Goal: Task Accomplishment & Management: Use online tool/utility

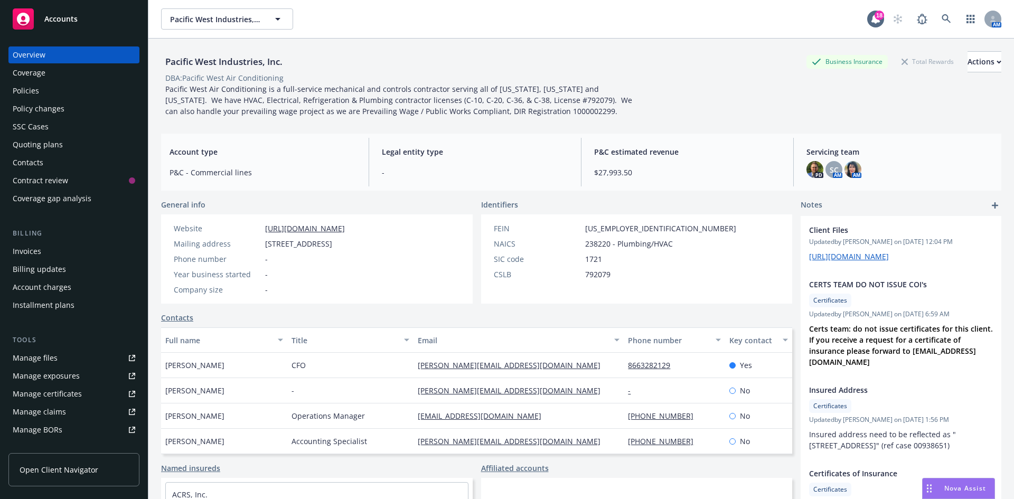
click at [50, 15] on span "Accounts" at bounding box center [60, 19] width 33 height 8
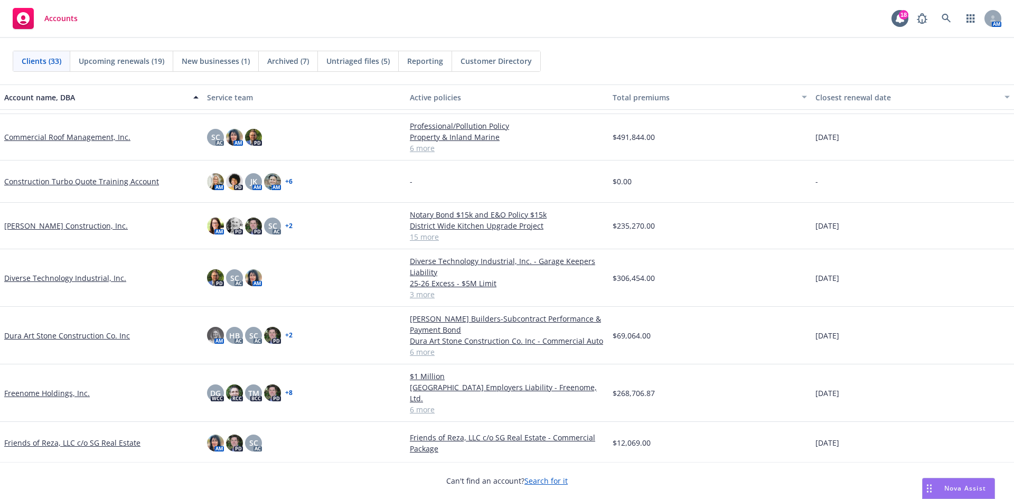
scroll to position [317, 0]
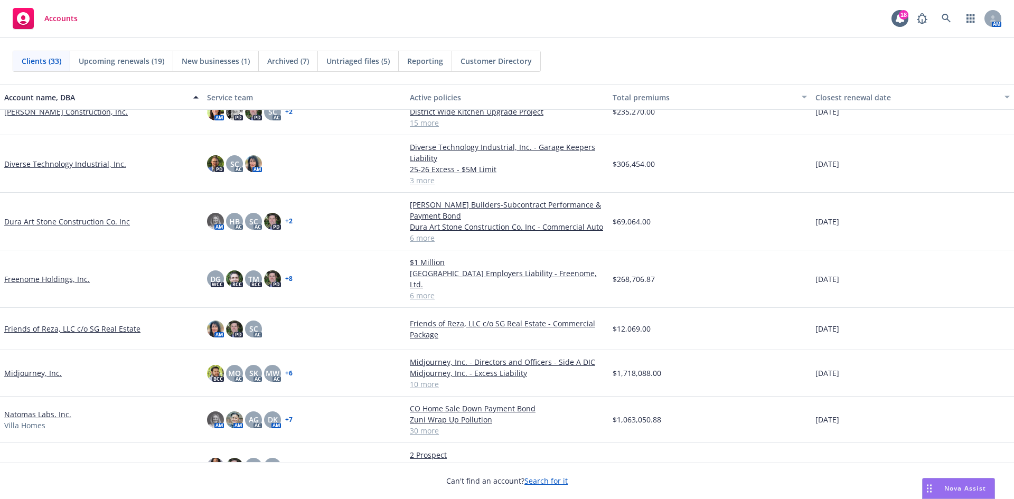
click at [40, 409] on link "Natomas Labs, Inc." at bounding box center [37, 414] width 67 height 11
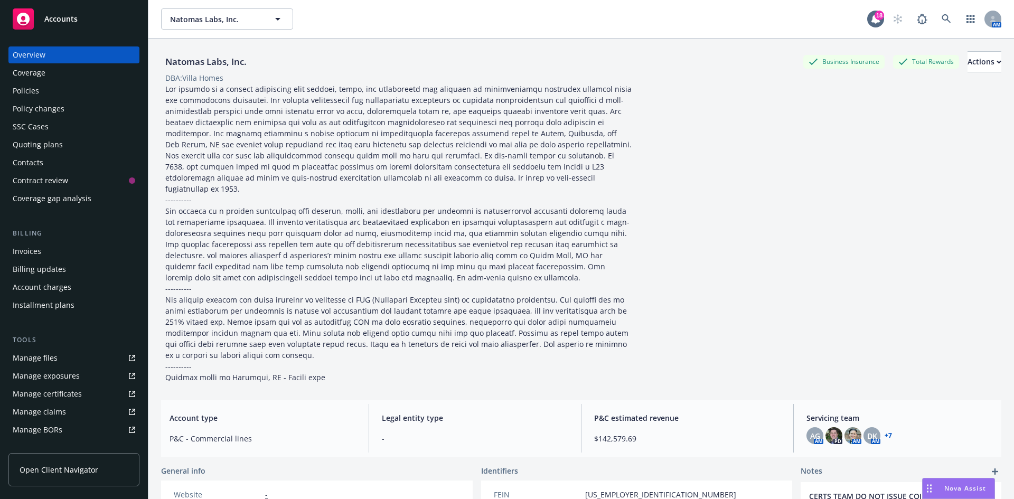
click at [48, 355] on div "Manage files" at bounding box center [35, 357] width 45 height 17
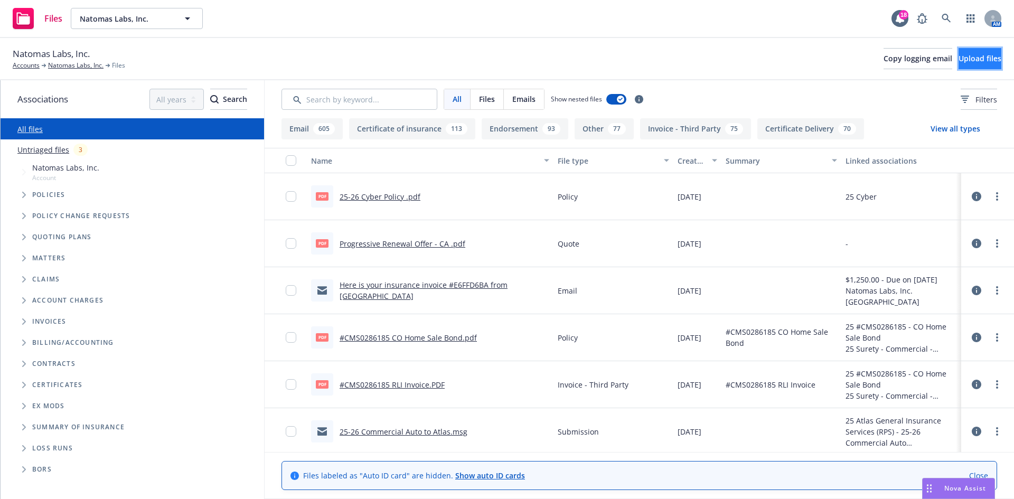
click at [958, 55] on button "Upload files" at bounding box center [979, 58] width 43 height 21
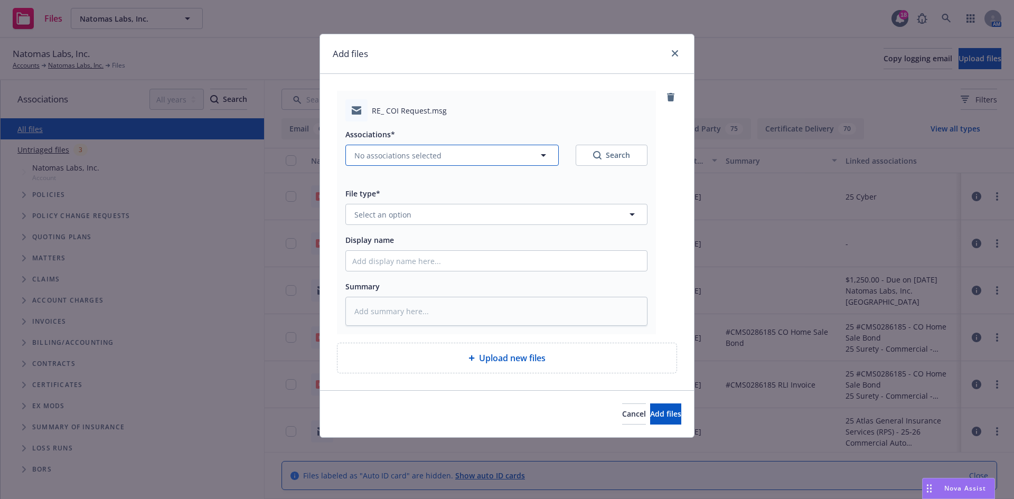
click at [415, 157] on span "No associations selected" at bounding box center [397, 155] width 87 height 11
type textarea "x"
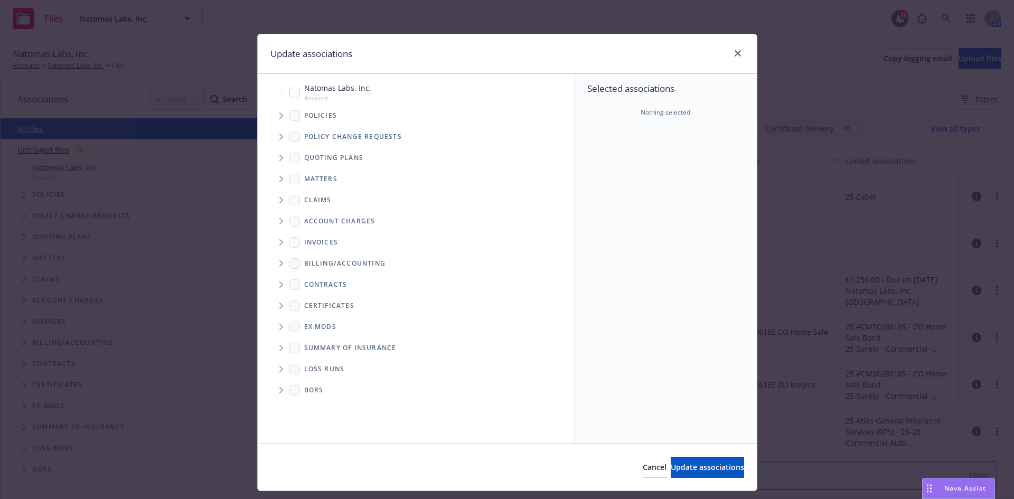
click at [279, 117] on icon "Tree Example" at bounding box center [281, 115] width 4 height 6
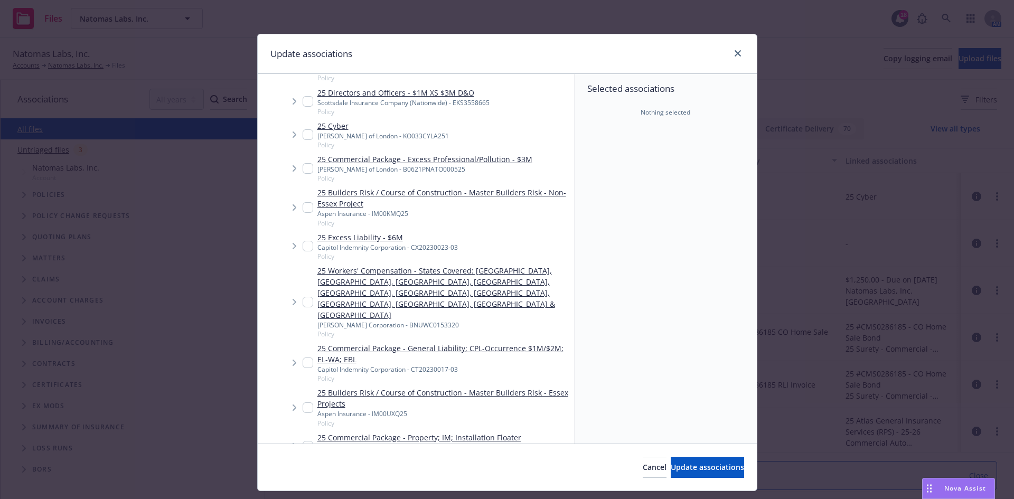
scroll to position [528, 0]
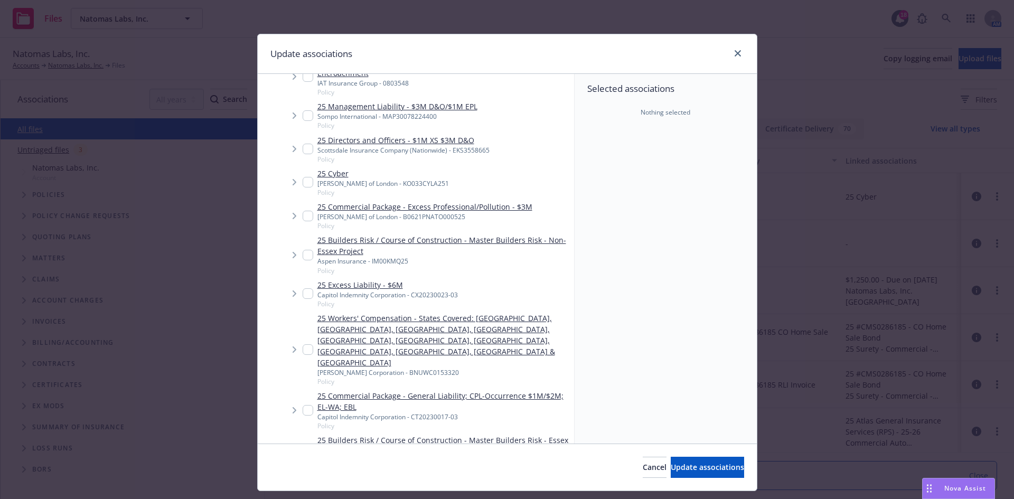
click at [303, 405] on input "Tree Example" at bounding box center [308, 410] width 11 height 11
checkbox input "true"
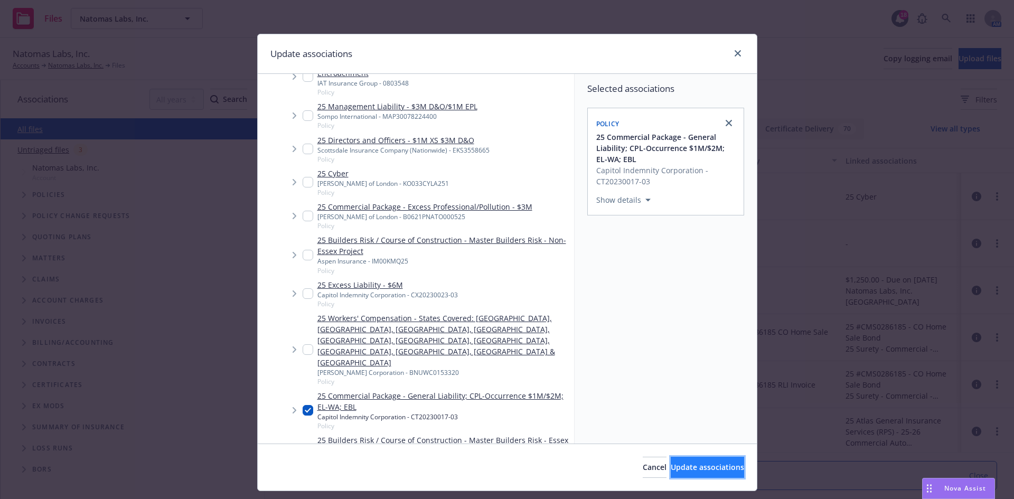
click at [702, 470] on span "Update associations" at bounding box center [706, 467] width 73 height 10
type textarea "x"
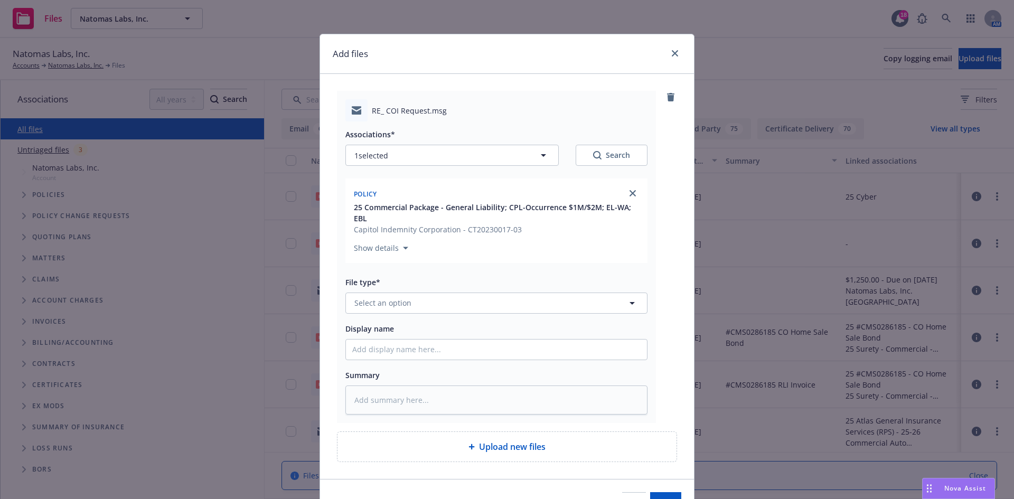
click at [441, 315] on div "Associations* 1 selected Search Policy 25 Commercial Package - General Liabilit…" at bounding box center [496, 267] width 302 height 293
click at [445, 303] on button "Select an option" at bounding box center [496, 302] width 302 height 21
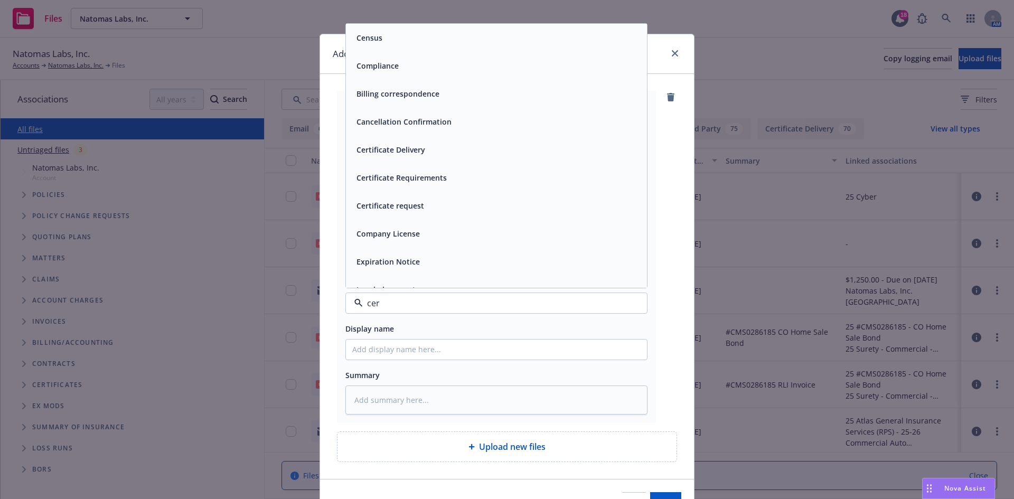
type input "cert"
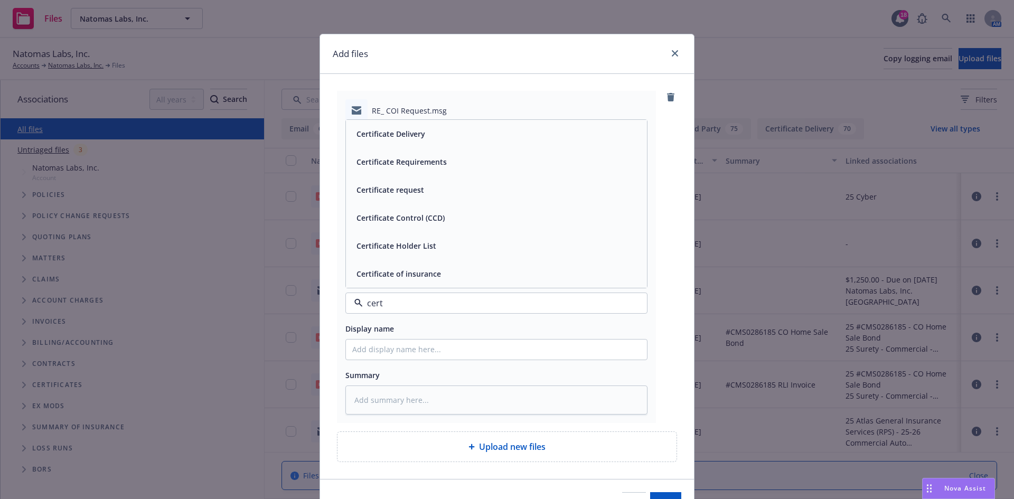
click at [465, 129] on div "Certificate Delivery" at bounding box center [496, 133] width 288 height 15
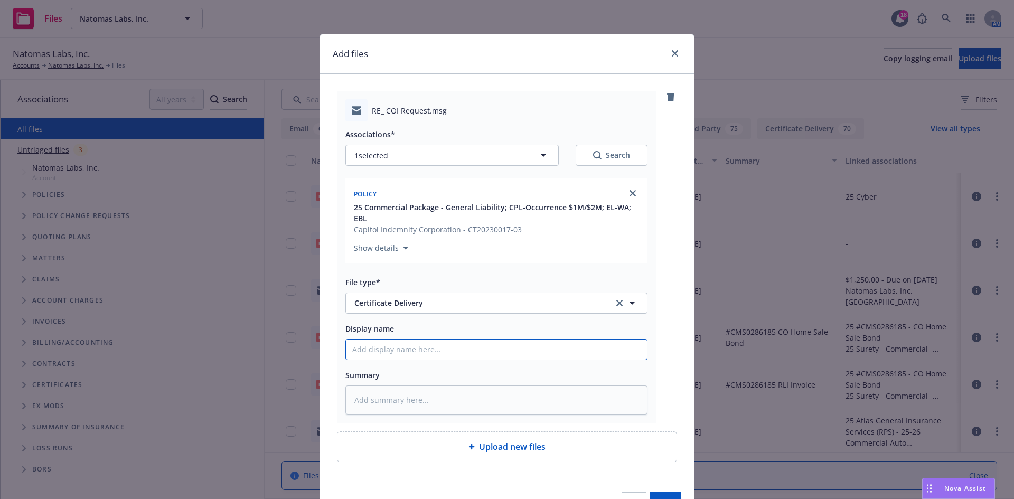
click at [374, 349] on input "Display name" at bounding box center [496, 349] width 301 height 20
paste input "[PERSON_NAME]"
type textarea "x"
type input "[PERSON_NAME]"
type textarea "x"
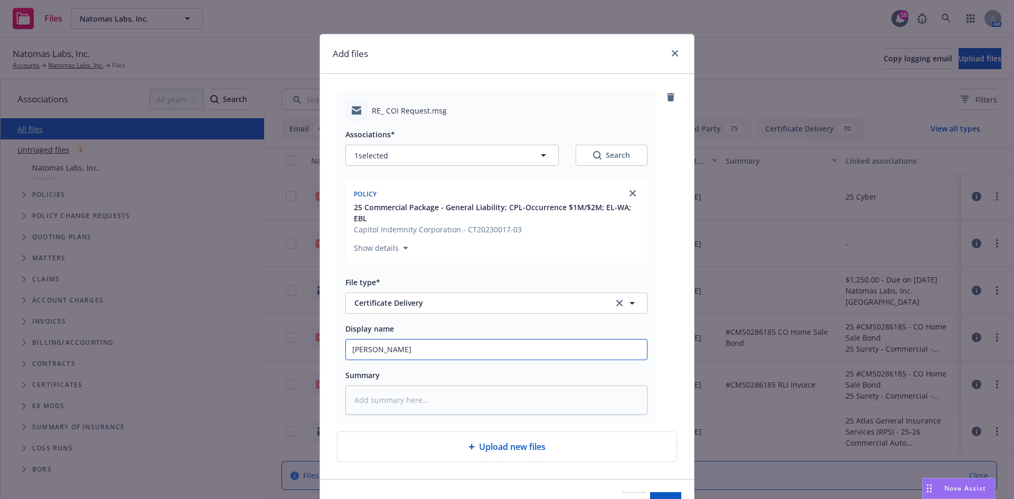
type input "[PERSON_NAME]"
type textarea "x"
type input "[PERSON_NAME] -"
type textarea "x"
type input "[PERSON_NAME] -"
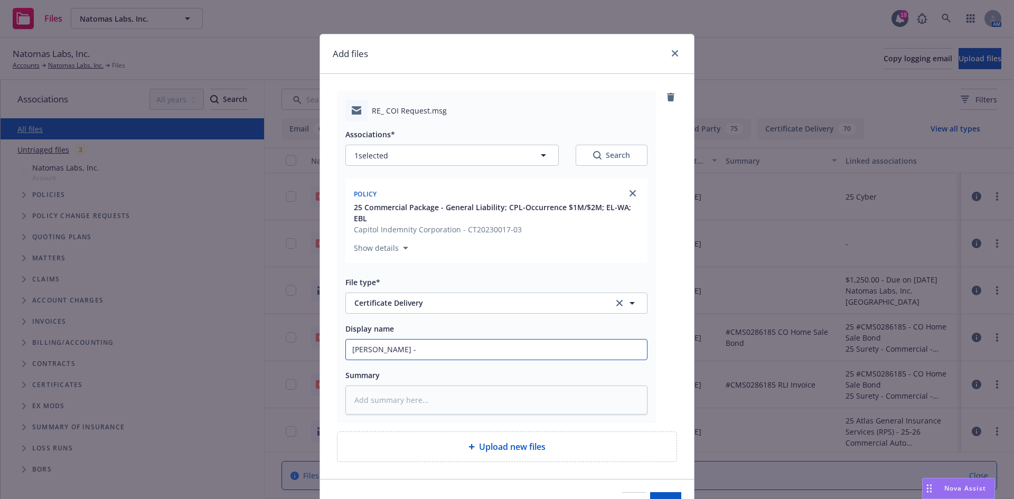
type textarea "x"
type input "[PERSON_NAME]"
type textarea "x"
type input "[PERSON_NAME] - [PERSON_NAME]"
type textarea "x"
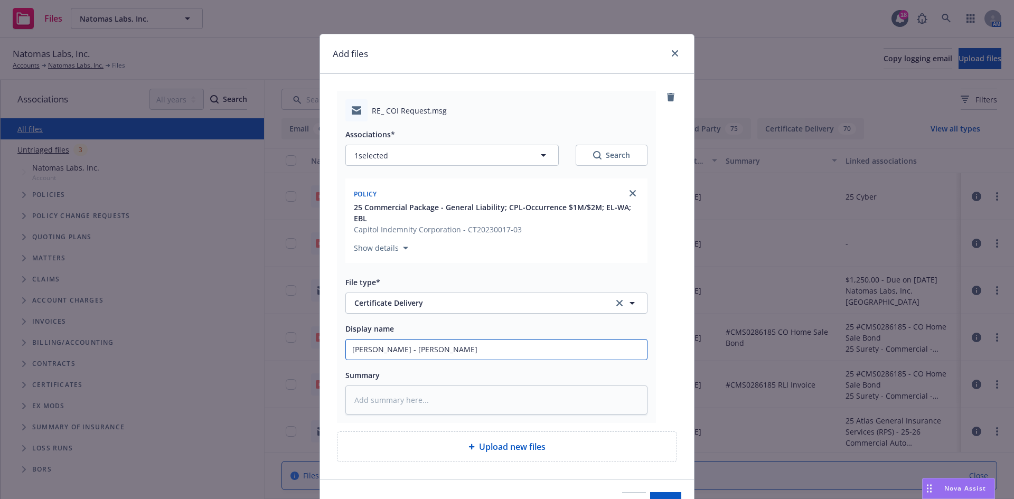
type input "[PERSON_NAME]"
type textarea "x"
type input "[PERSON_NAME]"
type textarea "x"
type input "[PERSON_NAME] - JOb #"
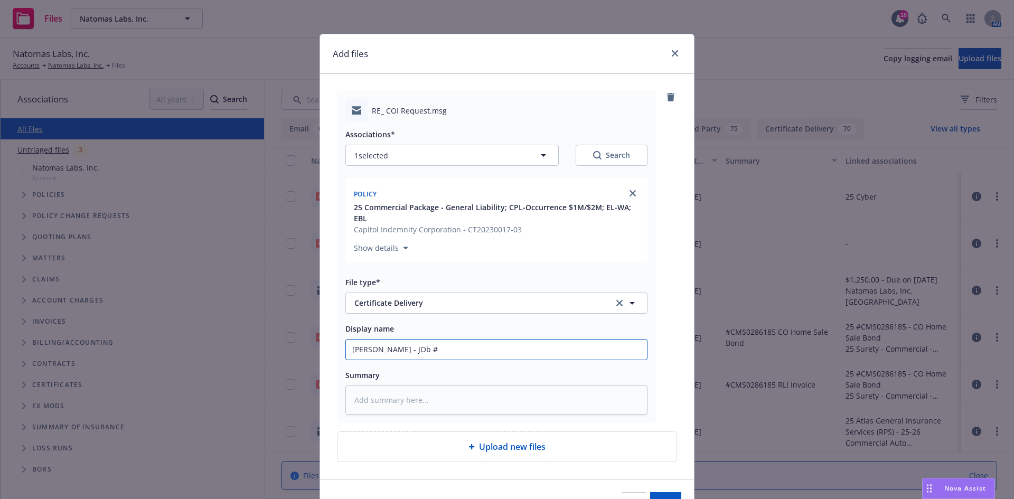
type textarea "x"
type input "[PERSON_NAME]"
type textarea "x"
type input "[PERSON_NAME]"
type textarea "x"
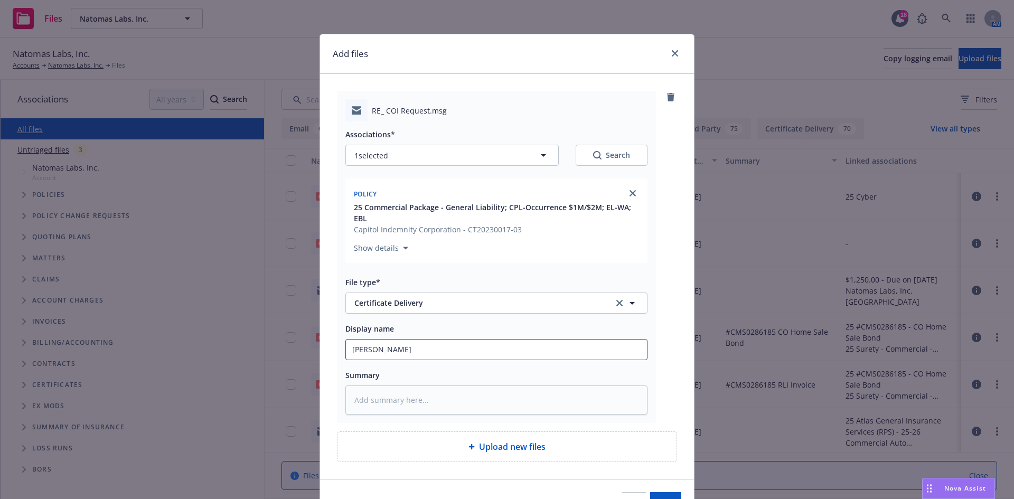
type input "[PERSON_NAME] - [PERSON_NAME]"
type textarea "x"
type input "[PERSON_NAME]"
type textarea "x"
type input "[PERSON_NAME] - [PERSON_NAME]"
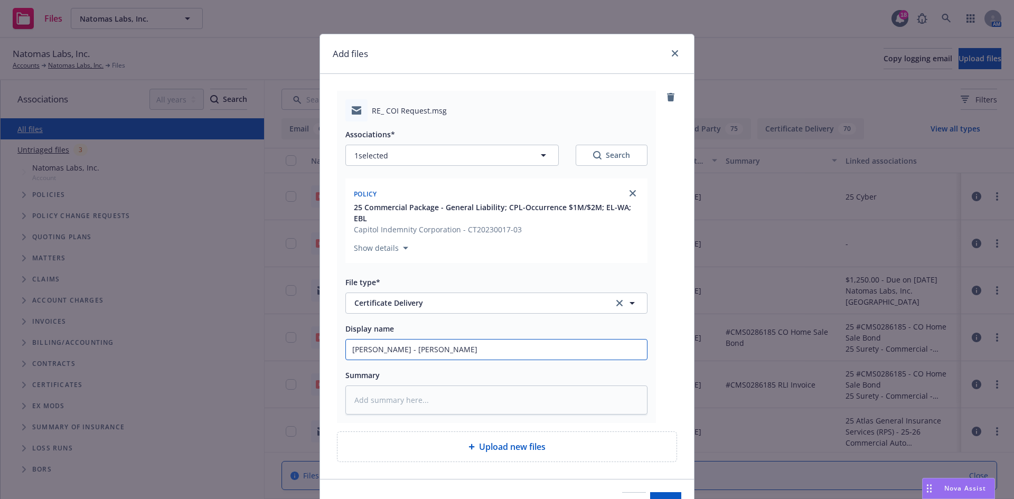
type textarea "x"
type input "[PERSON_NAME] - Job"
type textarea "x"
type input "[PERSON_NAME] - Job"
type textarea "x"
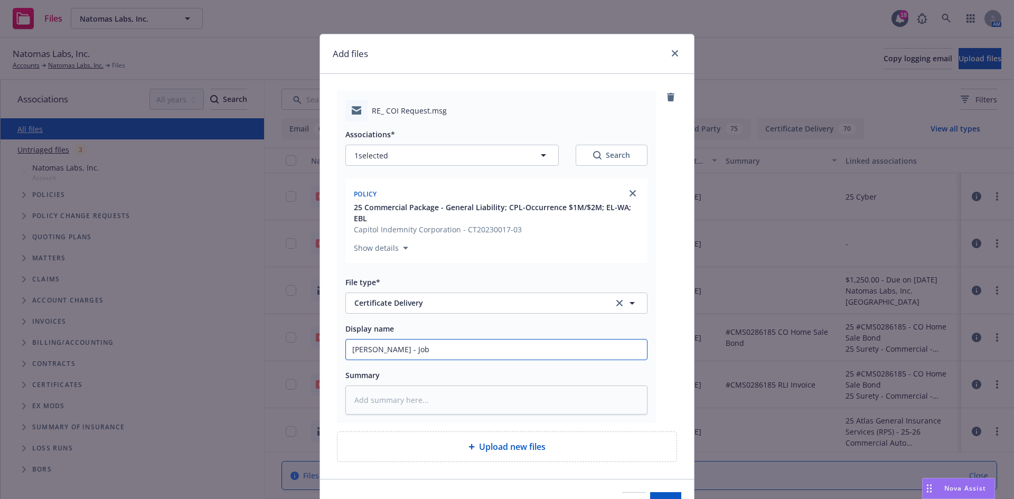
type input "[PERSON_NAME] - Job #"
type textarea "x"
type input "[PERSON_NAME] - Job #6"
type textarea "x"
type input "[PERSON_NAME] - Job #64"
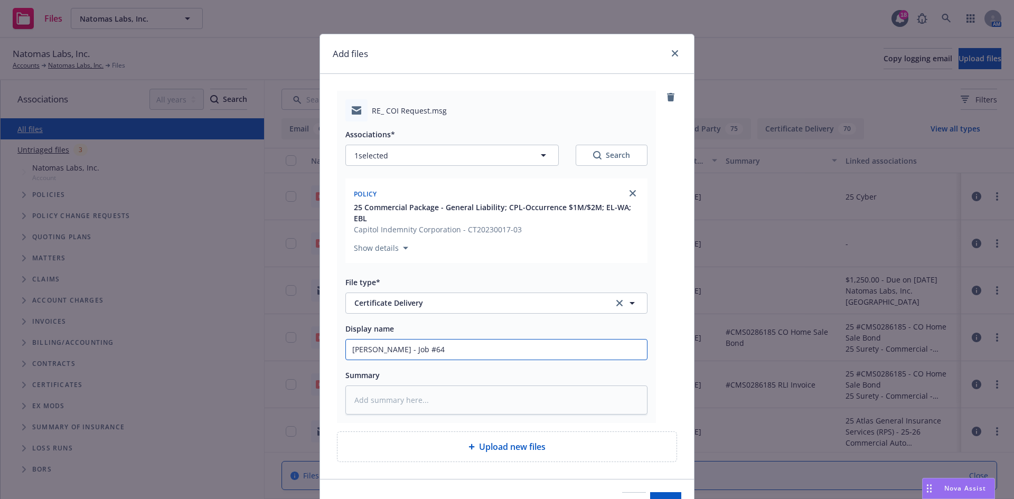
type textarea "x"
type input "[PERSON_NAME] - Job #645"
type textarea "x"
type input "[PERSON_NAME] - Job #645;"
type textarea "x"
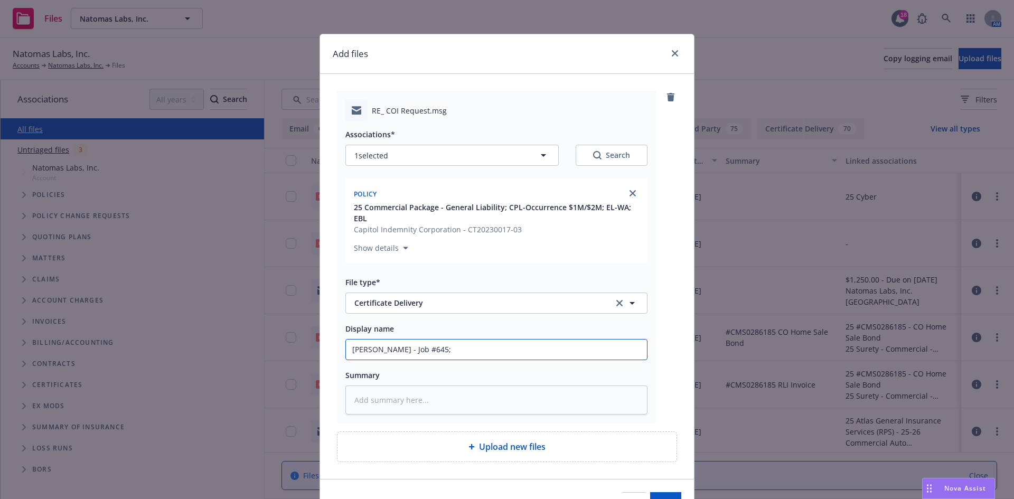
type input "[PERSON_NAME] - Job #645;"
click at [459, 350] on input "[PERSON_NAME] - Job #645;" at bounding box center [496, 349] width 301 height 20
type textarea "x"
type input "[PERSON_NAME] - Job #645; v"
type textarea "x"
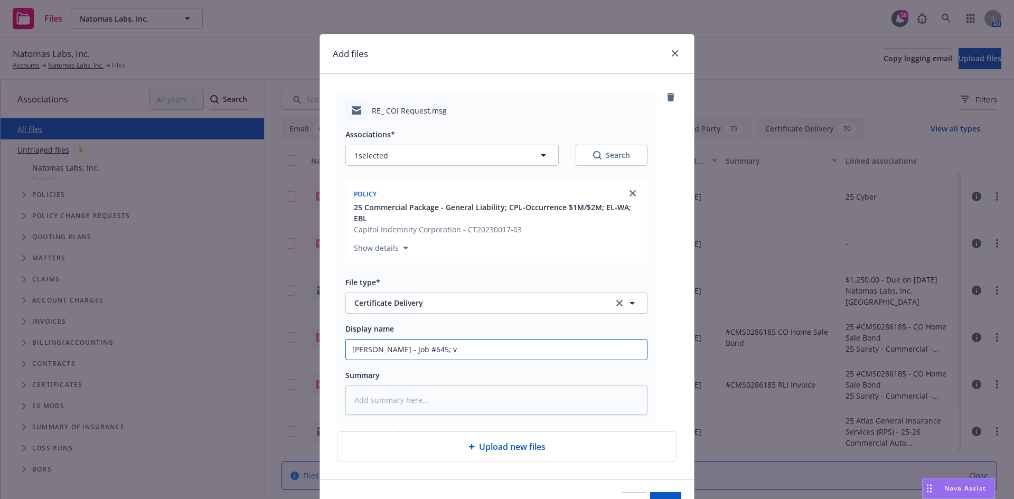
type input "[PERSON_NAME] - Job #645;"
paste input "[PERSON_NAME], [PERSON_NAME], & [PERSON_NAME]"
type textarea "x"
type input "[PERSON_NAME] - Job #645; [PERSON_NAME], [PERSON_NAME], & [PERSON_NAME]"
type textarea "x"
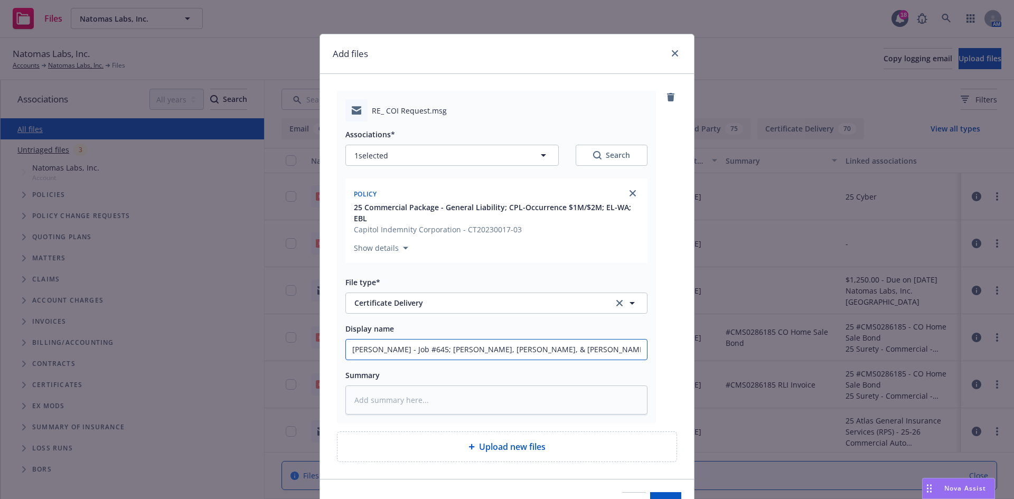
type input "[PERSON_NAME] - Job #645; [PERSON_NAME], [PERSON_NAME], & [PERSON_NAME]"
type textarea "x"
type input "[PERSON_NAME] - Job #645; [PERSON_NAME], [PERSON_NAME], & [PERSON_NAME] -"
type textarea "x"
type input "[PERSON_NAME] - Job #645; [PERSON_NAME], [PERSON_NAME], & [PERSON_NAME] -"
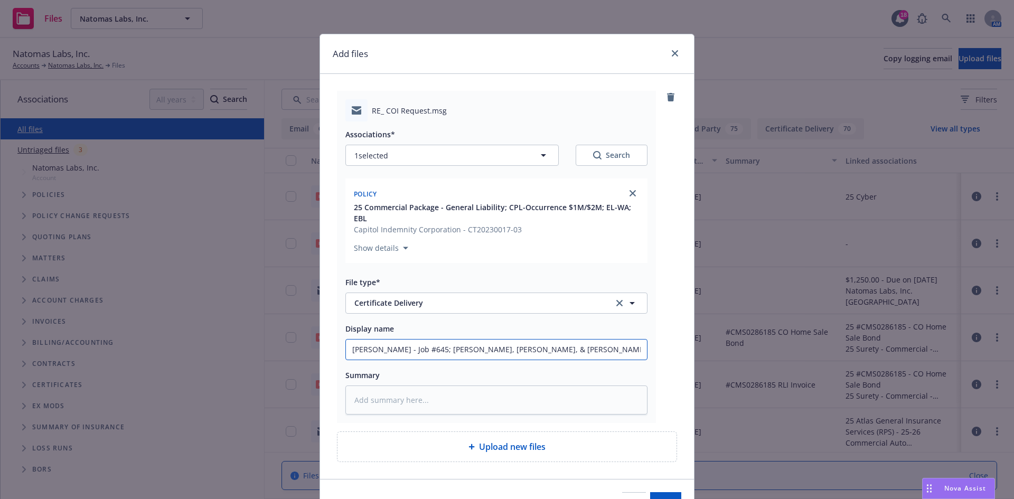
type textarea "x"
type input "[PERSON_NAME] - Job #645; [PERSON_NAME], [PERSON_NAME], & [PERSON_NAME]"
type textarea "x"
type input "[PERSON_NAME] - Job #645; [PERSON_NAME], [PERSON_NAME], & [PERSON_NAME] -"
type textarea "x"
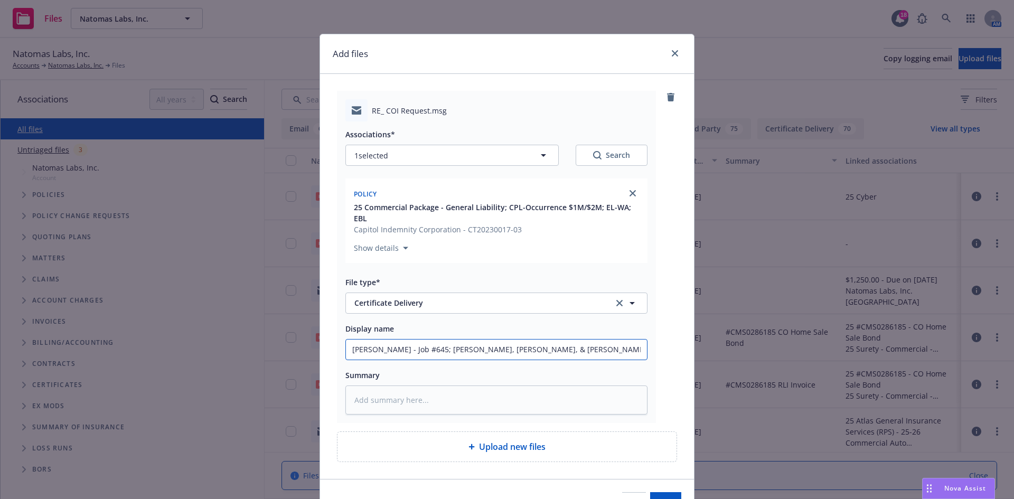
type input "[PERSON_NAME] - Job #645; [PERSON_NAME], [PERSON_NAME], & [PERSON_NAME]"
type textarea "x"
type input "[PERSON_NAME] - Job #645; [PERSON_NAME], [PERSON_NAME], & [PERSON_NAME] [PERSON…"
type textarea "x"
type input "[PERSON_NAME] - Job #645; [PERSON_NAME], [PERSON_NAME], & [PERSON_NAME]"
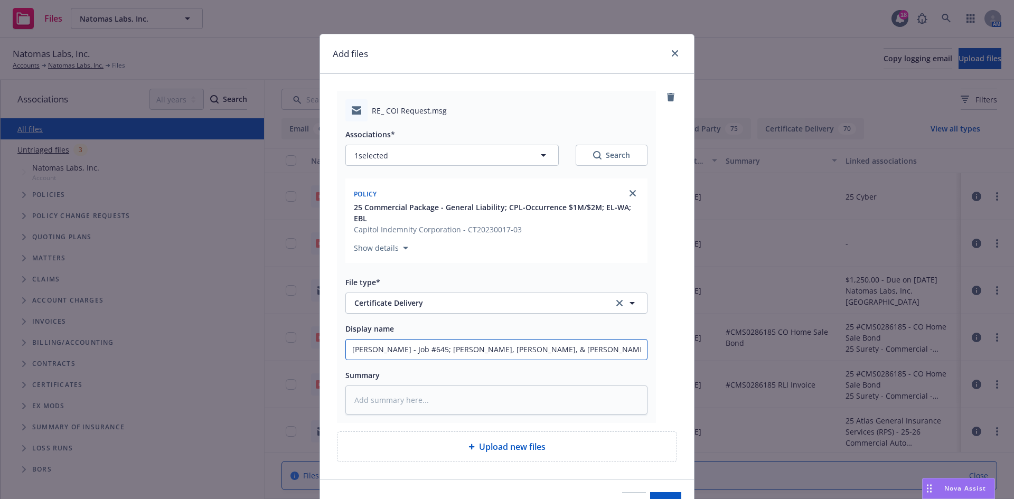
type textarea "x"
type input "[PERSON_NAME] - Job #645; [PERSON_NAME], [PERSON_NAME], & [PERSON_NAME]"
type textarea "x"
type input "[PERSON_NAME] - Job #645; [PERSON_NAME], [PERSON_NAME], & [PERSON_NAME] - Job #"
type textarea "x"
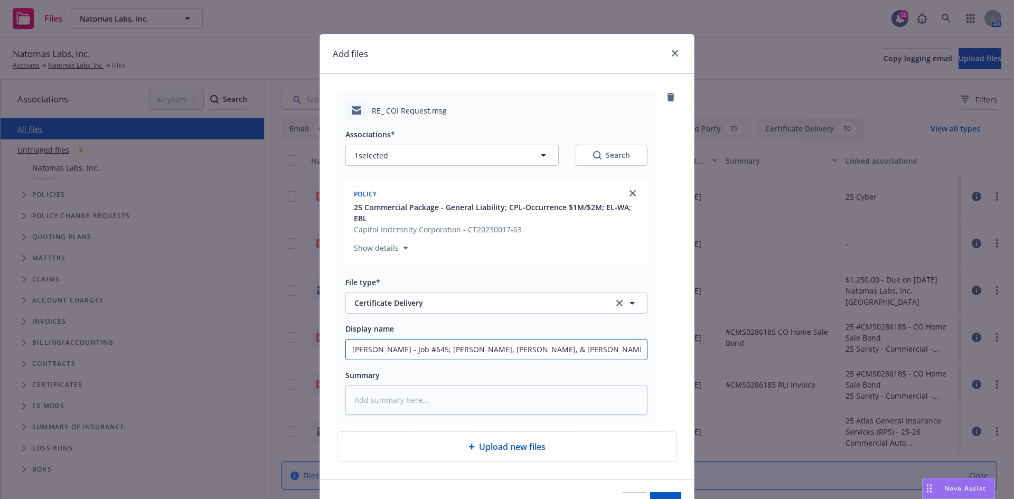
type input "[PERSON_NAME] - Job #645; [PERSON_NAME], [PERSON_NAME], & [PERSON_NAME] - Job #6"
type textarea "x"
type input "[PERSON_NAME] - Job #645; [PERSON_NAME], [PERSON_NAME], & [PERSON_NAME] - Job #…"
type textarea "x"
type input "[PERSON_NAME] - Job #645; [PERSON_NAME], [PERSON_NAME], & [PERSON_NAME] - Job #…"
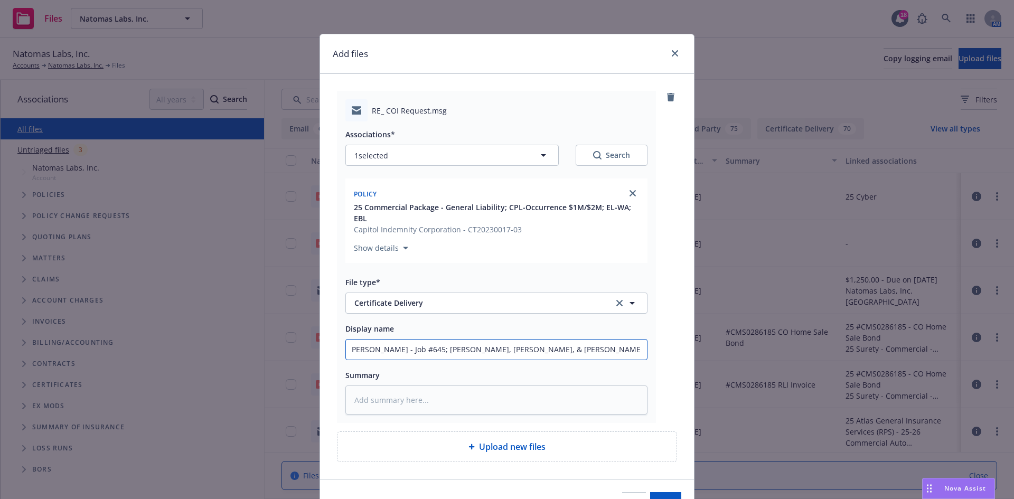
type textarea "x"
type input "[PERSON_NAME] - Job #645; [PERSON_NAME], [PERSON_NAME], & [PERSON_NAME] - Job #…"
type textarea "x"
type input "[PERSON_NAME] - Job #645; [PERSON_NAME], [PERSON_NAME], & [PERSON_NAME] - Job #…"
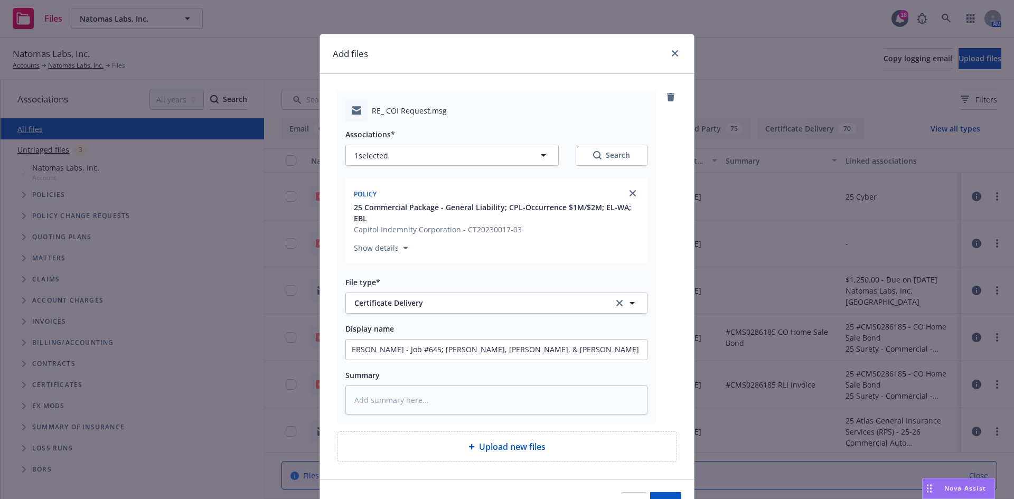
scroll to position [0, 0]
drag, startPoint x: 597, startPoint y: 348, endPoint x: 617, endPoint y: 342, distance: 21.5
click at [598, 348] on input "[PERSON_NAME] - Job #645; [PERSON_NAME], [PERSON_NAME], & [PERSON_NAME] - Job #…" at bounding box center [496, 349] width 301 height 20
paste input "[PERSON_NAME] & [PERSON_NAME]"
type textarea "x"
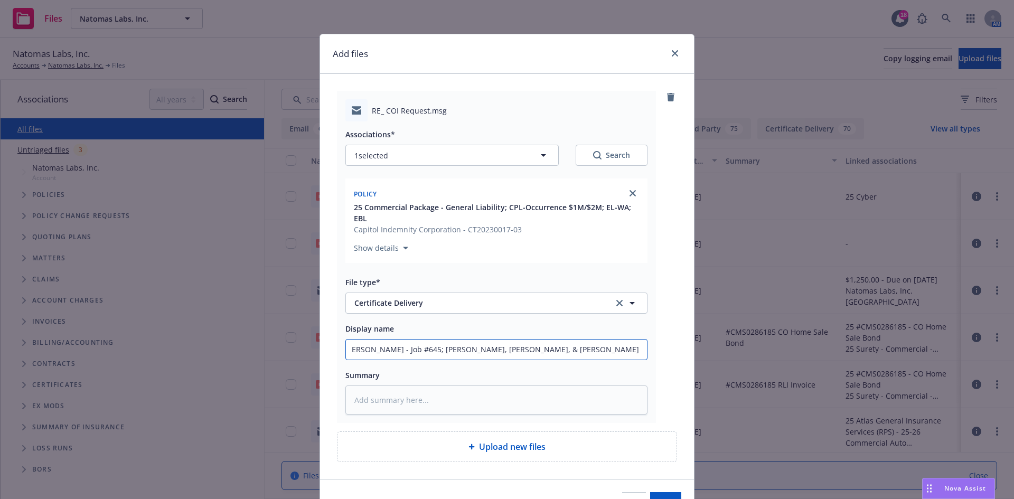
type input "[PERSON_NAME] - Job #645; [PERSON_NAME], [PERSON_NAME], & [PERSON_NAME] - Job #…"
type textarea "x"
type input "[PERSON_NAME] - Job #645; [PERSON_NAME], [PERSON_NAME], & [PERSON_NAME] - Job #…"
type textarea "x"
type input "[PERSON_NAME] - Job #645; [PERSON_NAME], [PERSON_NAME], & [PERSON_NAME] - Job #…"
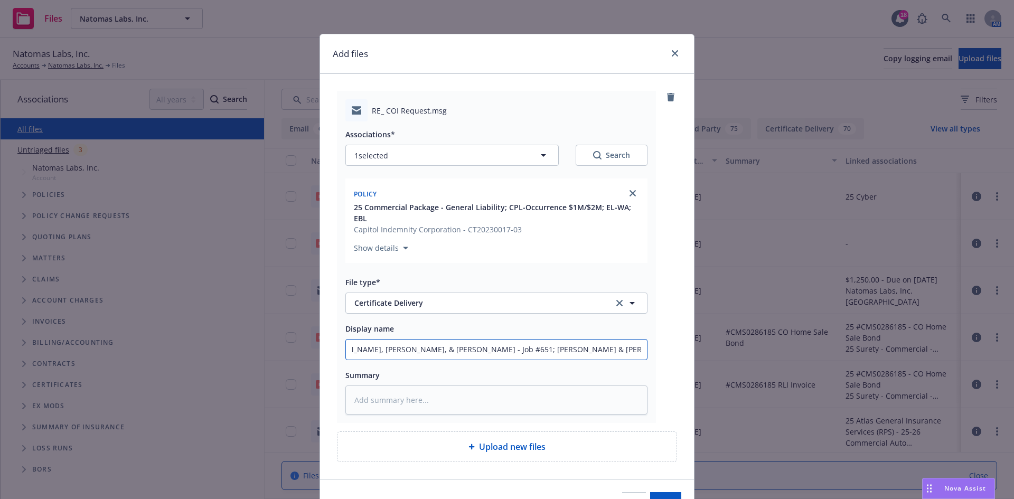
type textarea "x"
type input "[PERSON_NAME] - Job #645; [PERSON_NAME], [PERSON_NAME], & [PERSON_NAME] - Job #…"
type textarea "x"
type input "[PERSON_NAME] - Job #645; [PERSON_NAME], [PERSON_NAME], & [PERSON_NAME] - Job #…"
type textarea "x"
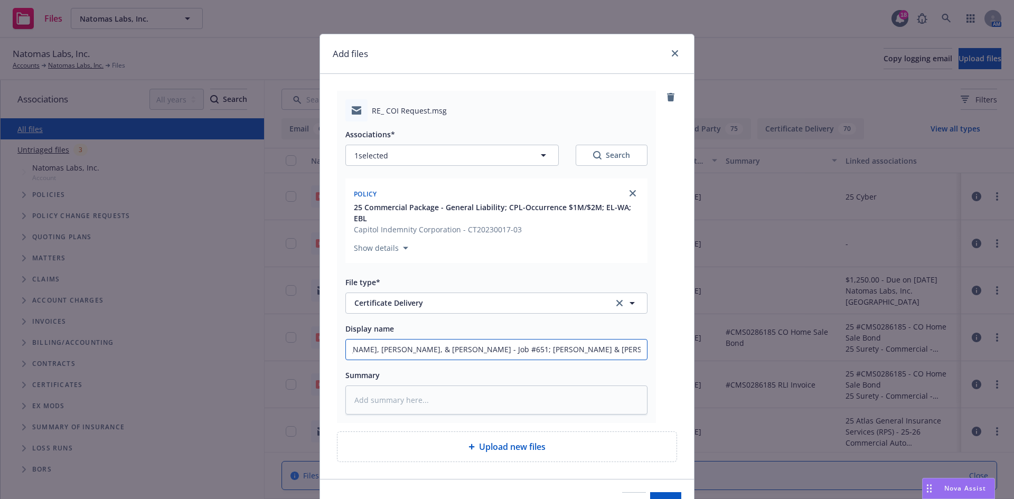
type input "[PERSON_NAME] - Job #645; [PERSON_NAME], [PERSON_NAME], & [PERSON_NAME] - Job #…"
type textarea "x"
type input "[PERSON_NAME] - Job #645; [PERSON_NAME], [PERSON_NAME], & [PERSON_NAME] - Job #…"
type textarea "x"
type input "[PERSON_NAME] - Job #645; [PERSON_NAME], [PERSON_NAME], & [PERSON_NAME] - Job #…"
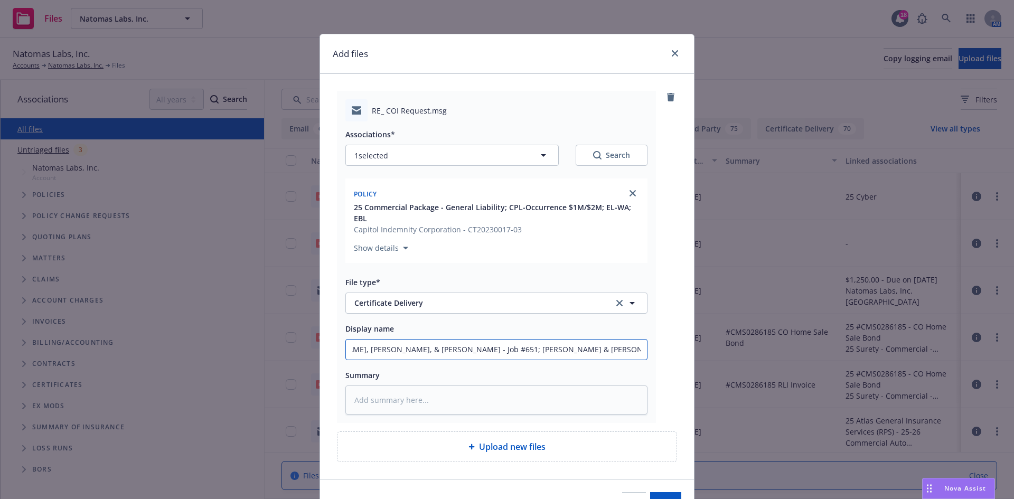
type textarea "x"
type input "[PERSON_NAME] - Job #645; [PERSON_NAME], [PERSON_NAME], & [PERSON_NAME] - Job #…"
type textarea "x"
type input "[PERSON_NAME] - Job #645; [PERSON_NAME], [PERSON_NAME], & [PERSON_NAME] - Job #…"
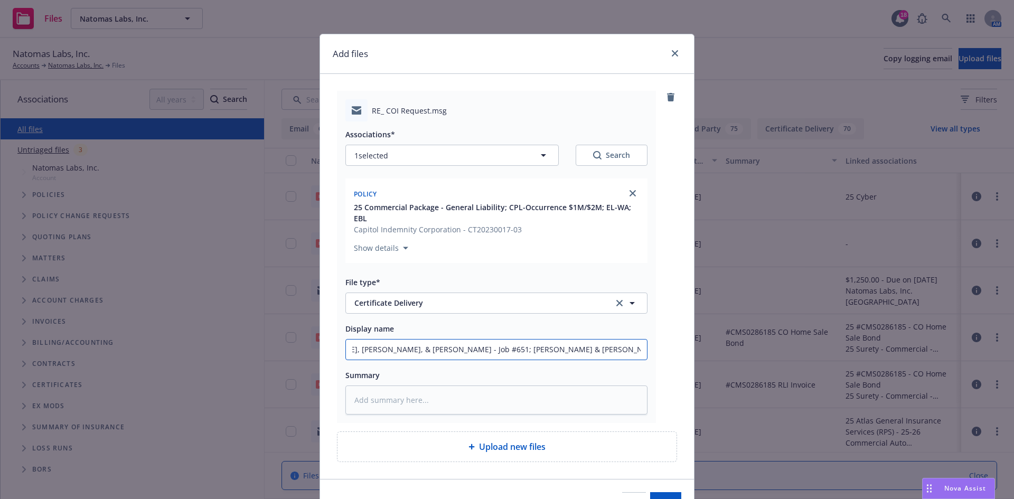
type textarea "x"
type input "[PERSON_NAME] - Job #645; [PERSON_NAME], [PERSON_NAME], & [PERSON_NAME] - Job #…"
type textarea "x"
type input "[PERSON_NAME] - Job #645; [PERSON_NAME], [PERSON_NAME], & [PERSON_NAME] - Job #…"
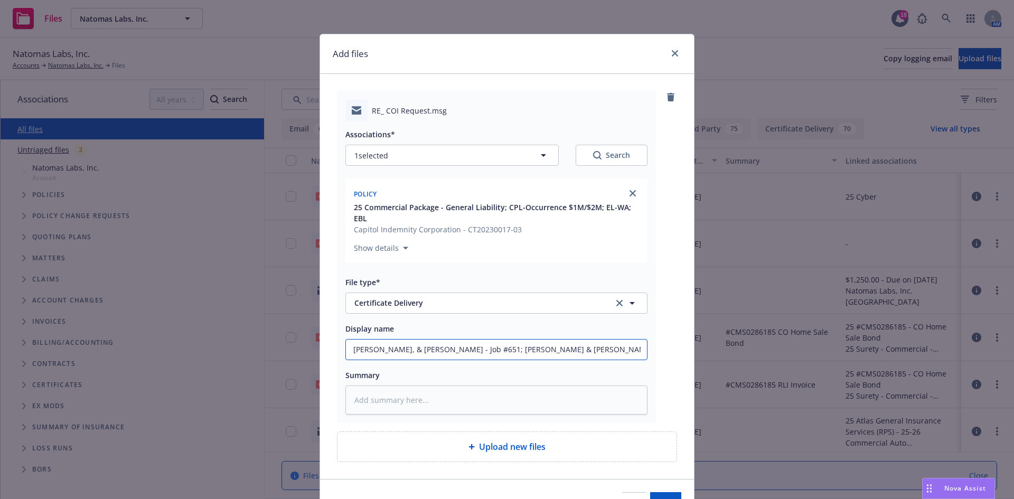
type textarea "x"
type input "[PERSON_NAME] - Job #645; [PERSON_NAME], [PERSON_NAME], & [PERSON_NAME] - Job #…"
type textarea "x"
type input "[PERSON_NAME] - Job #645; [PERSON_NAME], [PERSON_NAME], & [PERSON_NAME] - Job #…"
type textarea "x"
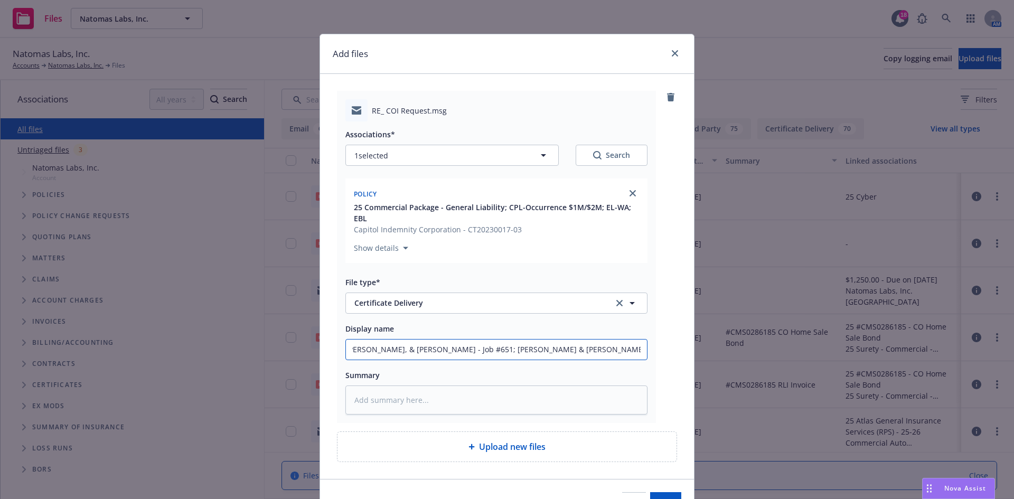
scroll to position [0, 173]
type input "[PERSON_NAME] - Job #645; [PERSON_NAME], [PERSON_NAME], & [PERSON_NAME] - Job #…"
click at [615, 351] on input "[PERSON_NAME] - Job #645; [PERSON_NAME], [PERSON_NAME], & [PERSON_NAME] - Job #…" at bounding box center [496, 349] width 301 height 20
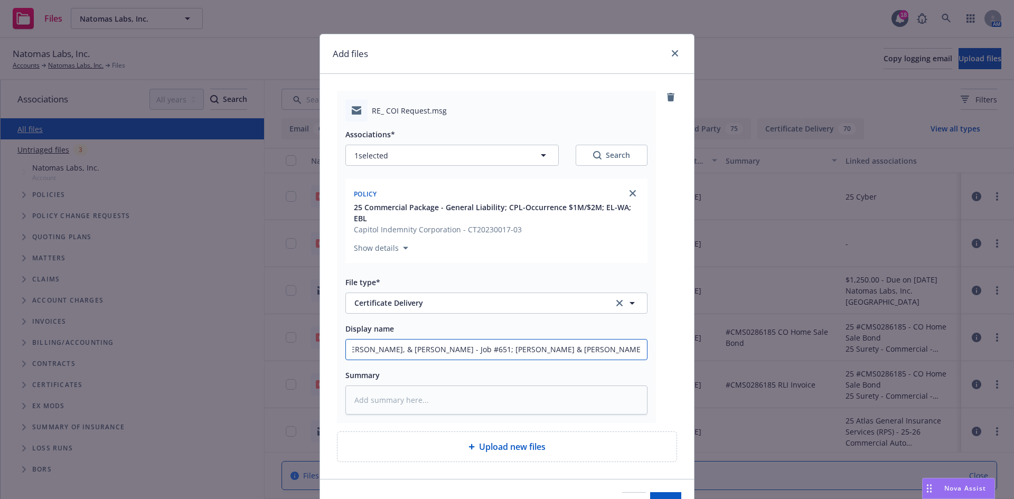
paste input "[PERSON_NAME] [PERSON_NAME], & [PERSON_NAME]"
type textarea "x"
type input "[PERSON_NAME] - Job #645; [PERSON_NAME], [PERSON_NAME], & [PERSON_NAME] - Job #…"
type textarea "x"
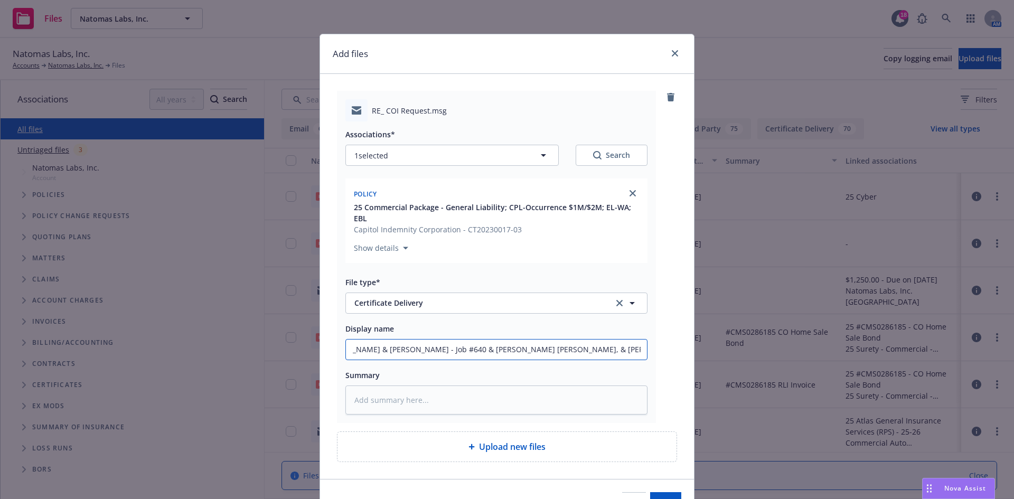
type input "[PERSON_NAME] - Job #645; [PERSON_NAME], [PERSON_NAME], & [PERSON_NAME] - Job #…"
type textarea "x"
type input "[PERSON_NAME] - Job #645; [PERSON_NAME], [PERSON_NAME], & [PERSON_NAME] - Job #…"
type textarea "x"
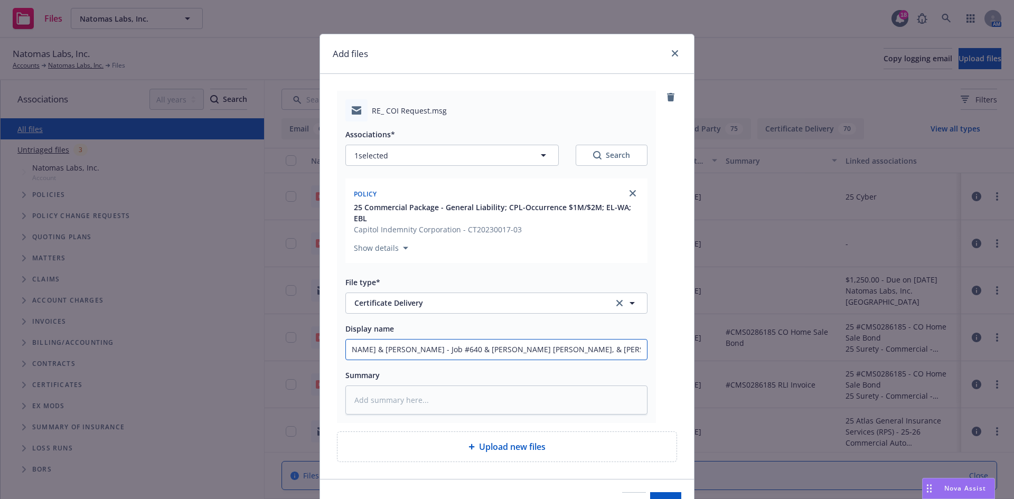
type input "[PERSON_NAME] - Job #645; [PERSON_NAME], [PERSON_NAME], & [PERSON_NAME] - Job #…"
type textarea "x"
type input "[PERSON_NAME] - Job #645; [PERSON_NAME], [PERSON_NAME], & [PERSON_NAME] - Job #…"
type textarea "x"
type input "[PERSON_NAME] - Job #645; [PERSON_NAME], [PERSON_NAME], & [PERSON_NAME] - Job #…"
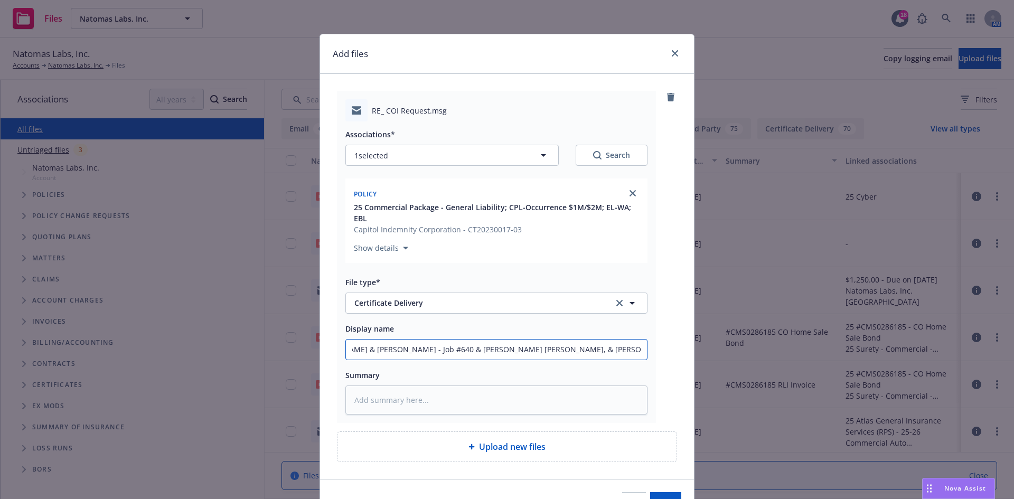
type textarea "x"
type input "[PERSON_NAME] - Job #645; [PERSON_NAME], [PERSON_NAME], & [PERSON_NAME] - Job #…"
type textarea "x"
type input "[PERSON_NAME] - Job #645; [PERSON_NAME], [PERSON_NAME], & [PERSON_NAME] - Job #…"
type textarea "x"
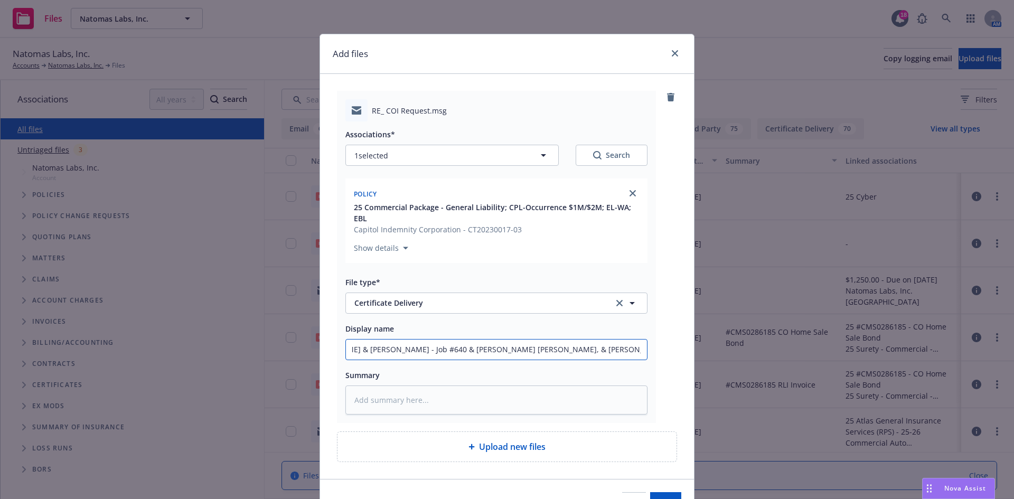
type input "[PERSON_NAME] - Job #645; [PERSON_NAME], [PERSON_NAME], & [PERSON_NAME] - Job #…"
type textarea "x"
type input "[PERSON_NAME] - Job #645; [PERSON_NAME], [PERSON_NAME], & [PERSON_NAME] - Job #…"
type textarea "x"
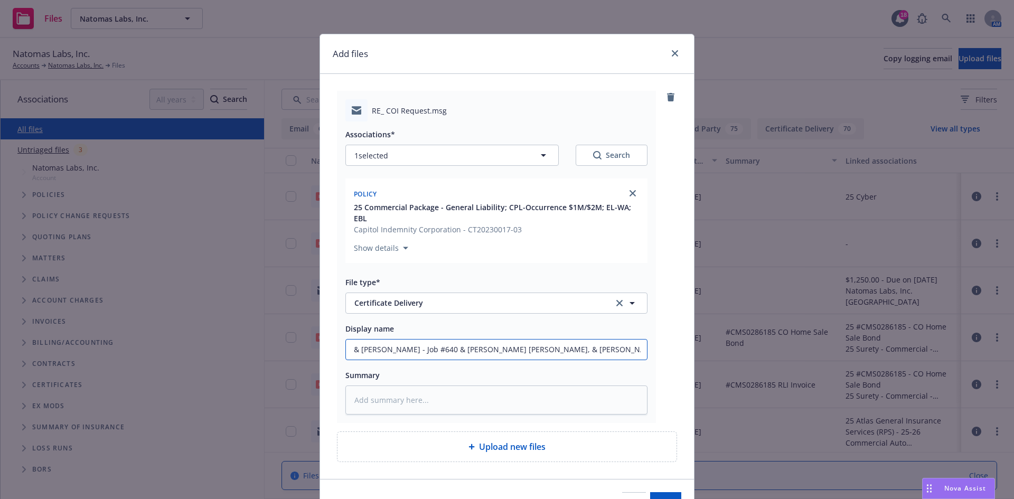
type input "[PERSON_NAME] - Job #645; [PERSON_NAME], [PERSON_NAME], & [PERSON_NAME] - Job #…"
type textarea "x"
drag, startPoint x: 642, startPoint y: 351, endPoint x: 165, endPoint y: 307, distance: 478.7
click at [167, 298] on div "Add files RE_ COI Request.msg Associations* 1 selected Search Policy 25 Commerc…" at bounding box center [507, 249] width 1014 height 499
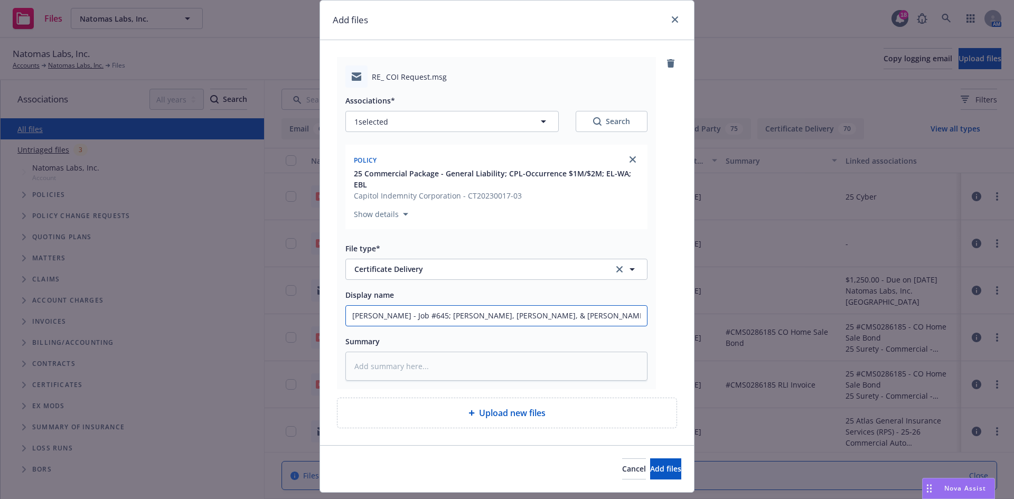
scroll to position [53, 0]
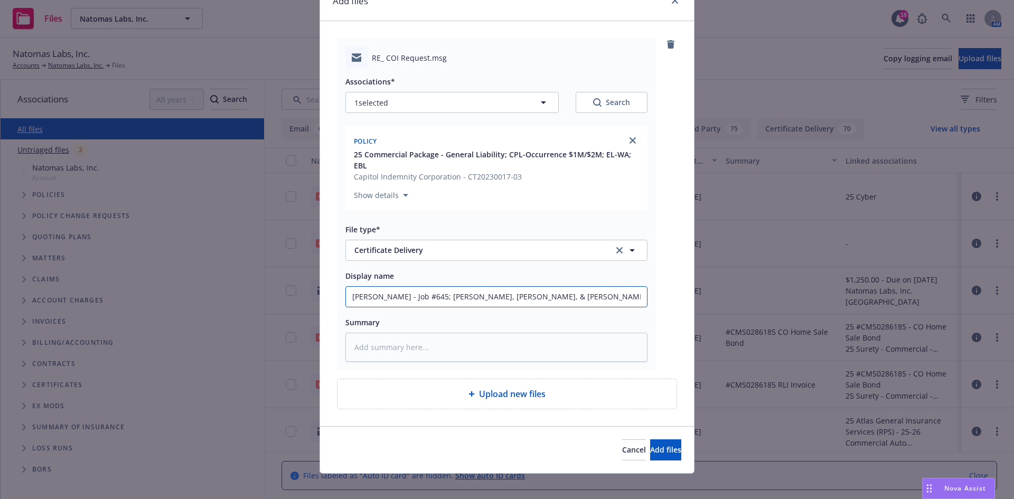
type input "[PERSON_NAME] - Job #645; [PERSON_NAME], [PERSON_NAME], & [PERSON_NAME] - Job #…"
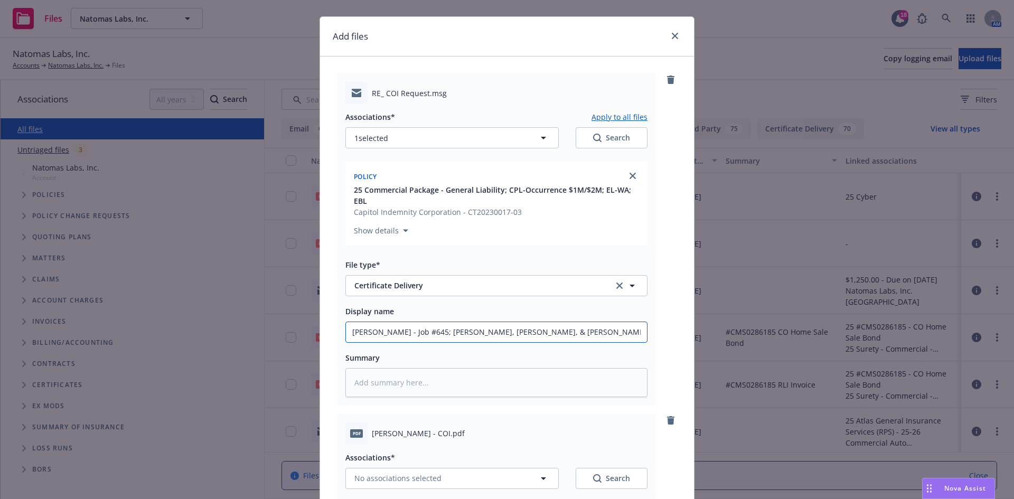
scroll to position [0, 0]
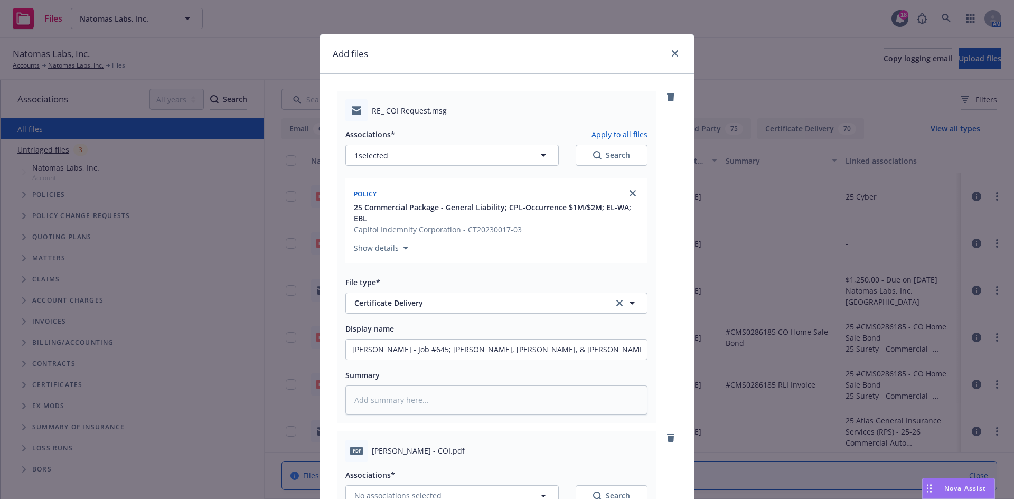
click at [633, 130] on button "Apply to all files" at bounding box center [619, 134] width 56 height 13
type textarea "x"
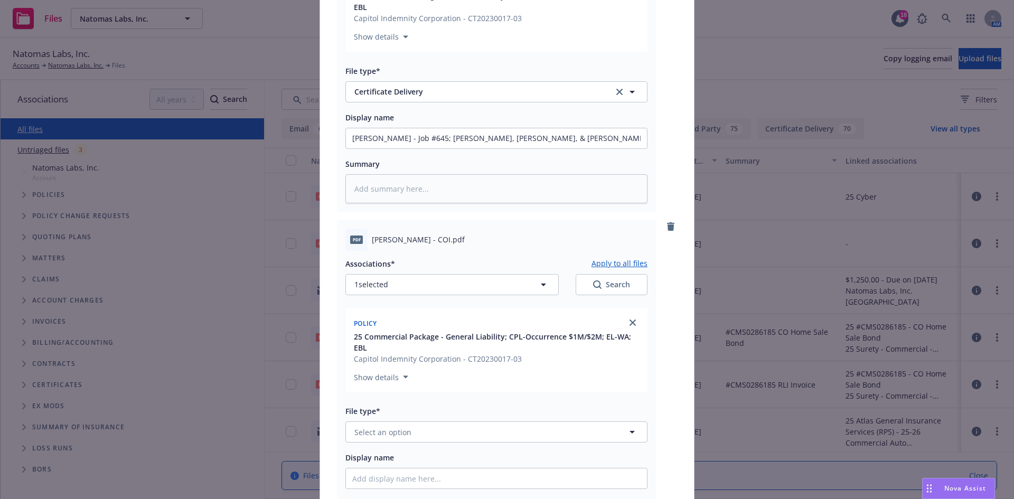
scroll to position [317, 0]
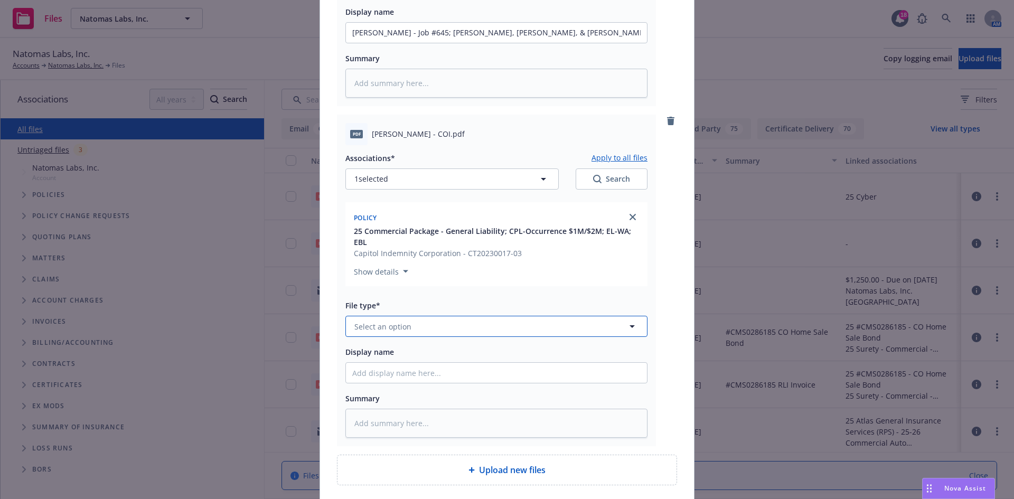
click at [437, 321] on button "Select an option" at bounding box center [496, 326] width 302 height 21
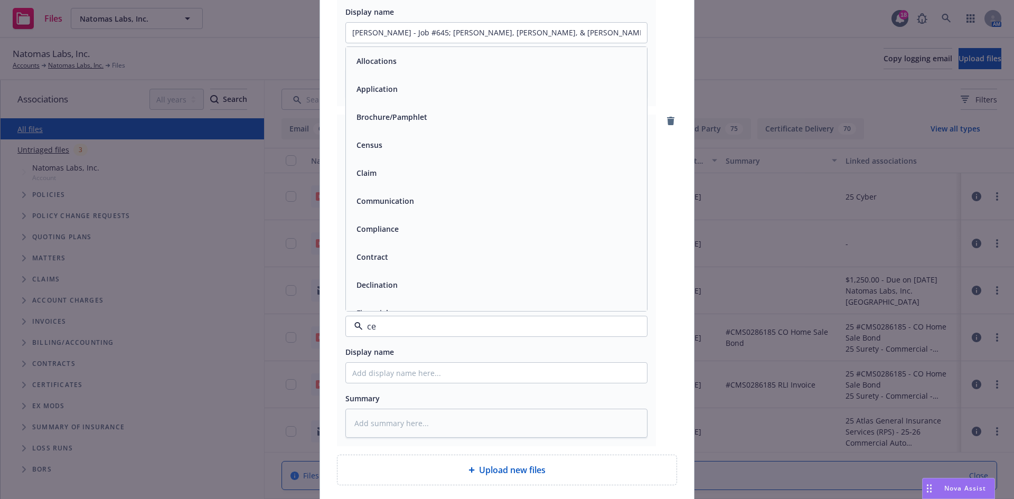
type input "cer"
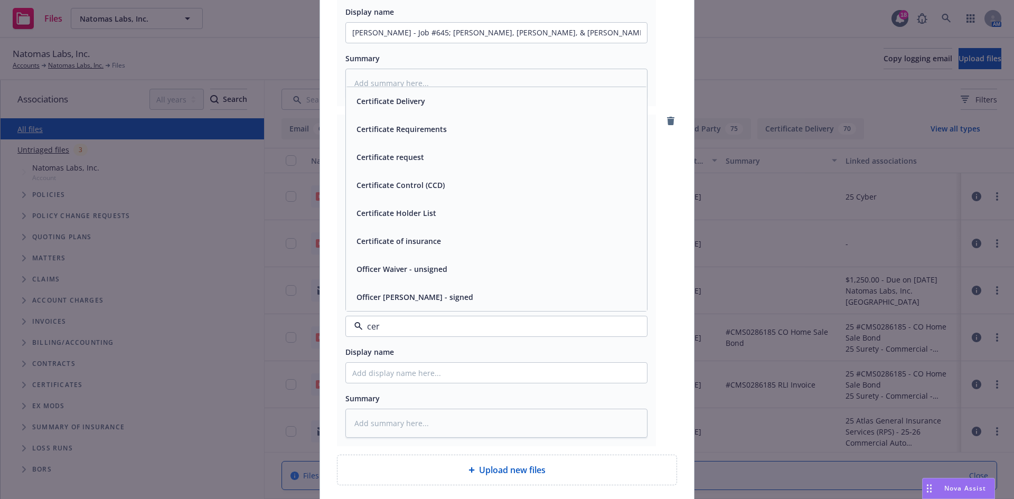
click at [409, 231] on div "Certificate of insurance" at bounding box center [496, 241] width 301 height 28
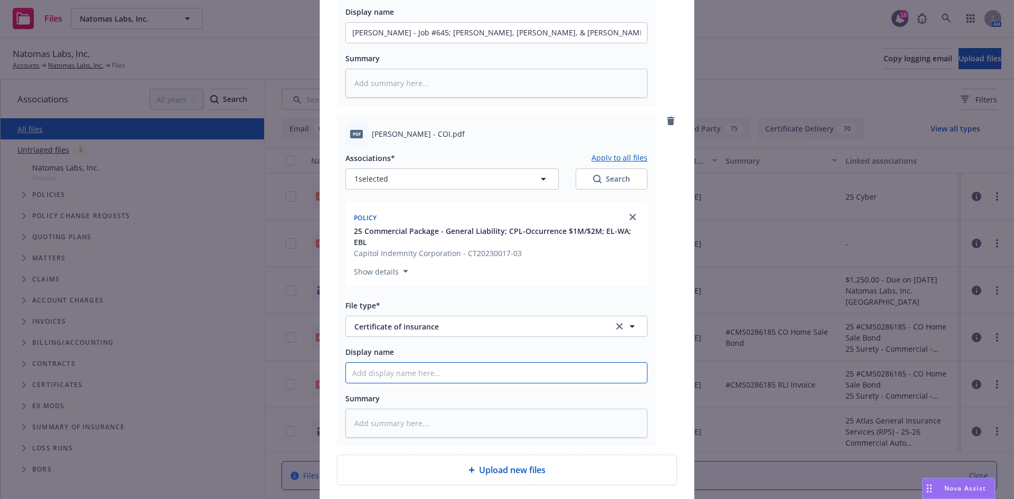
click at [389, 43] on input "Display name" at bounding box center [496, 33] width 301 height 20
paste input "[PERSON_NAME] - Job #645; [PERSON_NAME], [PERSON_NAME], & [PERSON_NAME] - Job #…"
type textarea "x"
type input "[PERSON_NAME] - Job #645; [PERSON_NAME], [PERSON_NAME], & [PERSON_NAME] - Job #…"
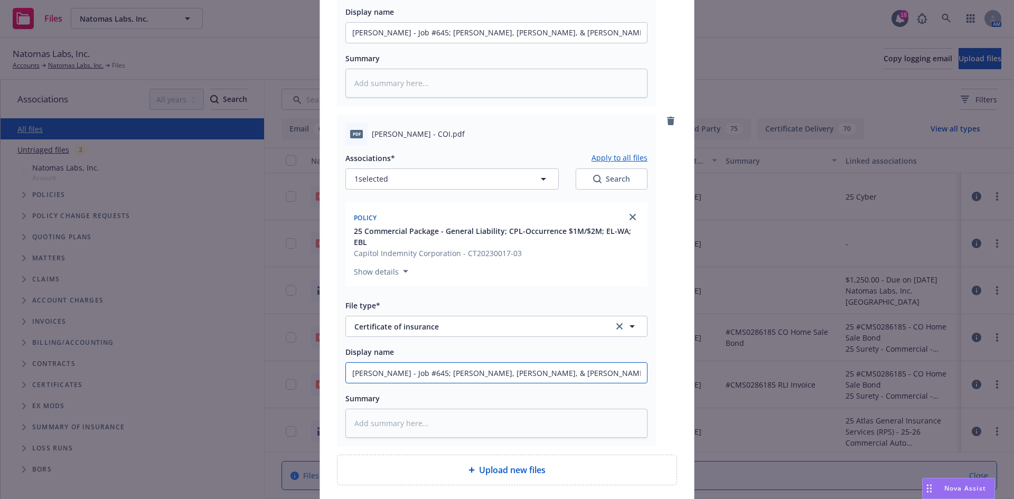
drag, startPoint x: 635, startPoint y: 373, endPoint x: 438, endPoint y: 374, distance: 196.9
click at [438, 43] on input "[PERSON_NAME] - Job #645; [PERSON_NAME], [PERSON_NAME], & [PERSON_NAME] - Job #…" at bounding box center [496, 33] width 301 height 20
type textarea "x"
type input "[PERSON_NAME] - Job #645"
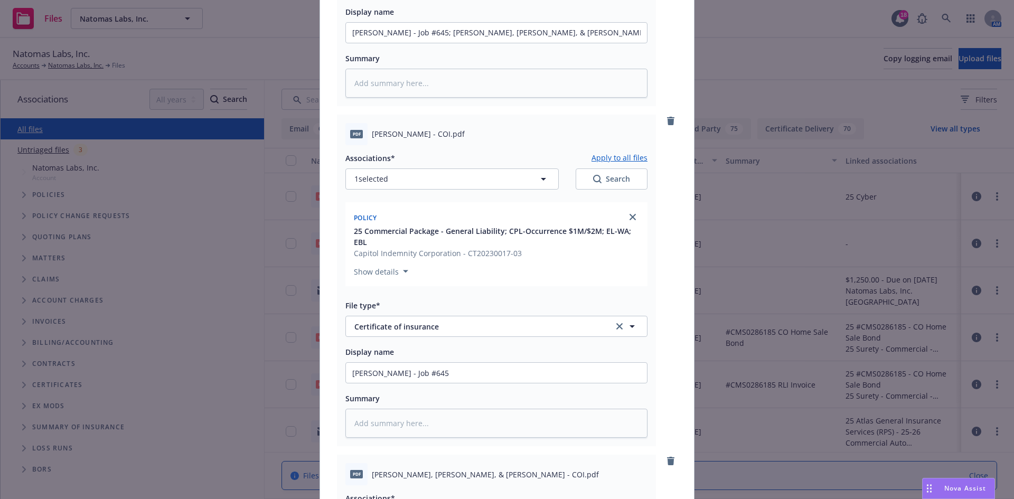
click at [593, 156] on button "Apply to all files" at bounding box center [619, 158] width 56 height 13
type textarea "x"
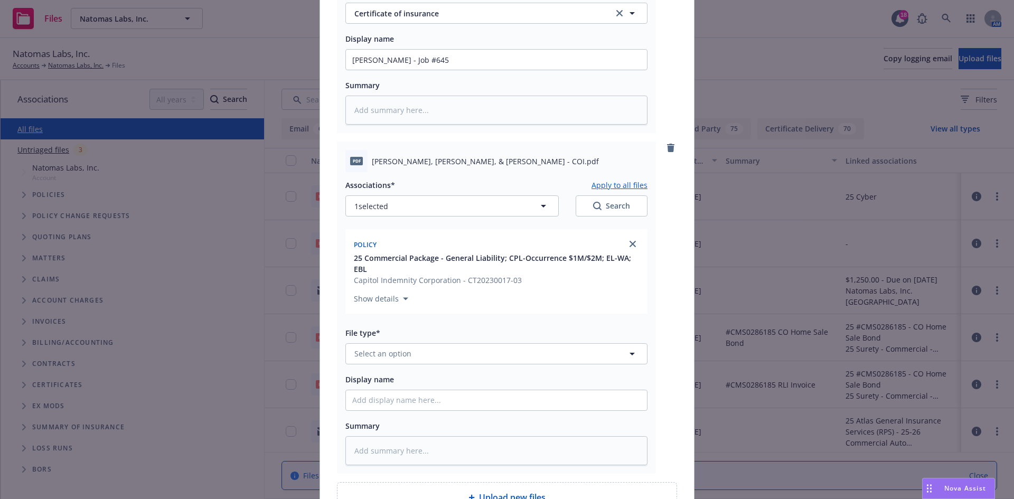
scroll to position [634, 0]
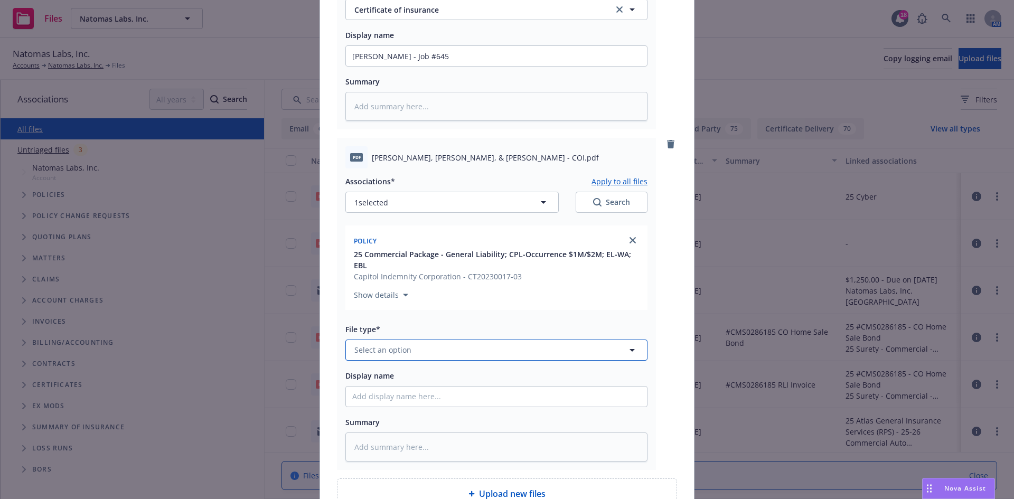
click at [471, 349] on button "Select an option" at bounding box center [496, 349] width 302 height 21
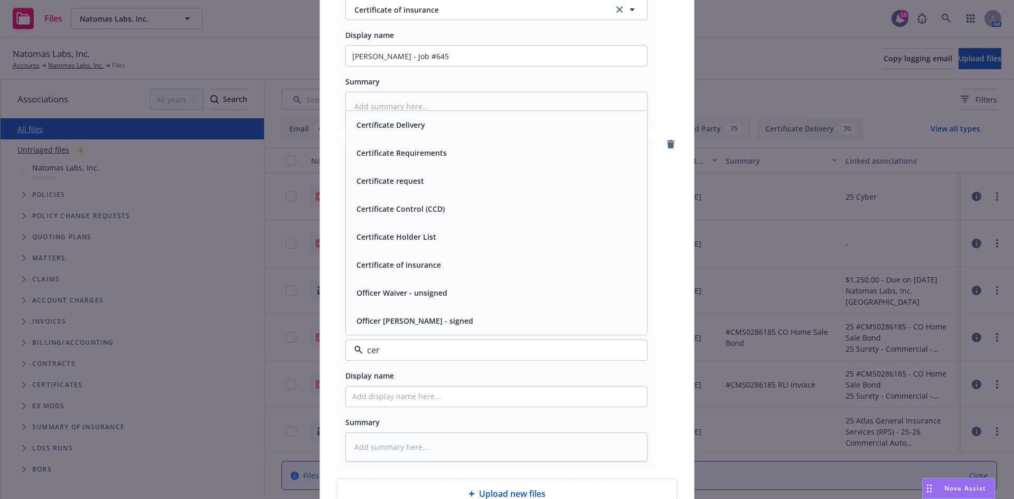
type input "cert"
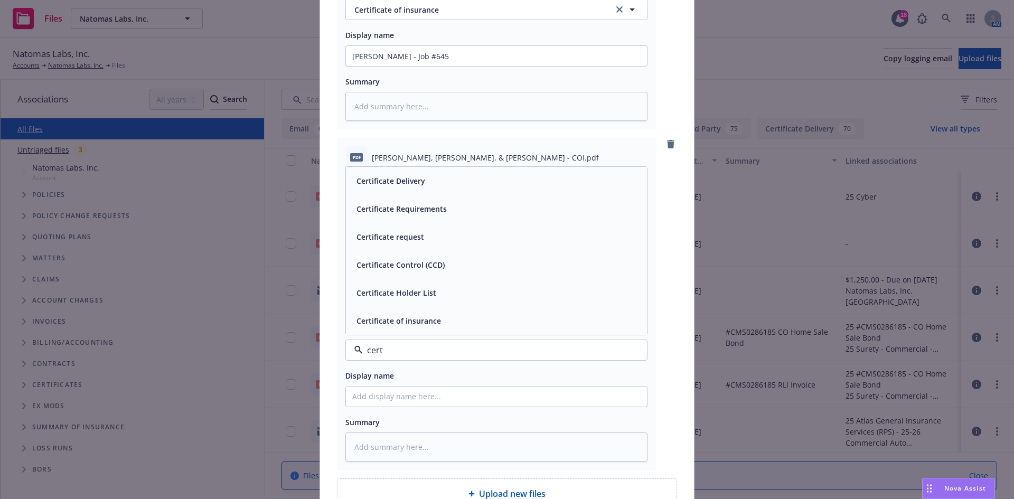
click at [437, 315] on div "Certificate of insurance" at bounding box center [397, 320] width 91 height 15
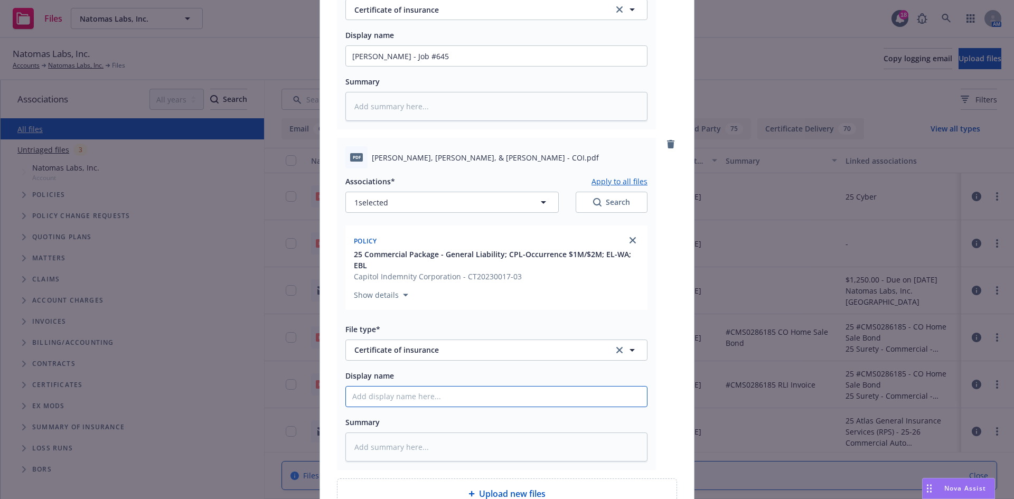
paste input "[PERSON_NAME] - Job #645; [PERSON_NAME], [PERSON_NAME], & [PERSON_NAME] - Job #…"
type textarea "x"
type input "[PERSON_NAME] - Job #645; [PERSON_NAME], [PERSON_NAME], & [PERSON_NAME] - Job #…"
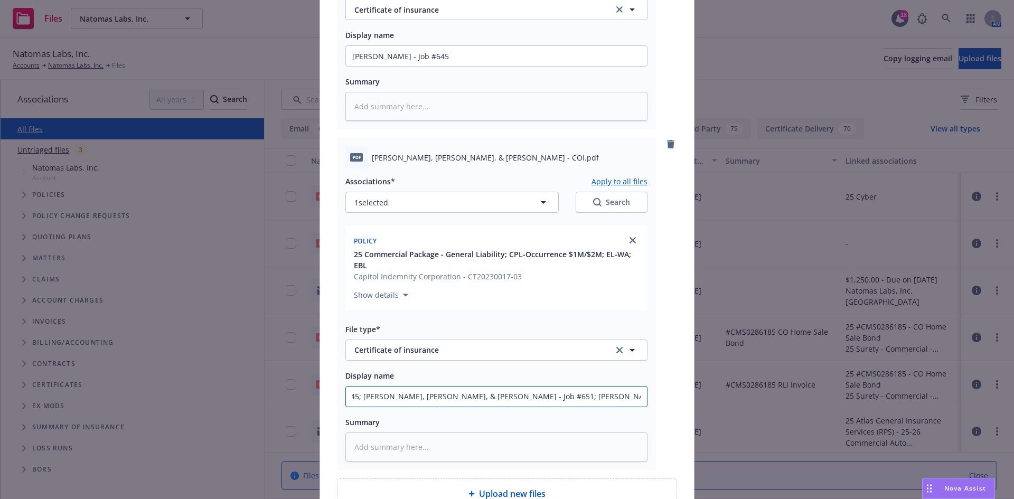
drag, startPoint x: 639, startPoint y: 395, endPoint x: 552, endPoint y: 396, distance: 87.6
type textarea "x"
type input "[PERSON_NAME] - Job #645; [PERSON_NAME], [PERSON_NAME], & [PERSON_NAME] - Job #…"
type textarea "x"
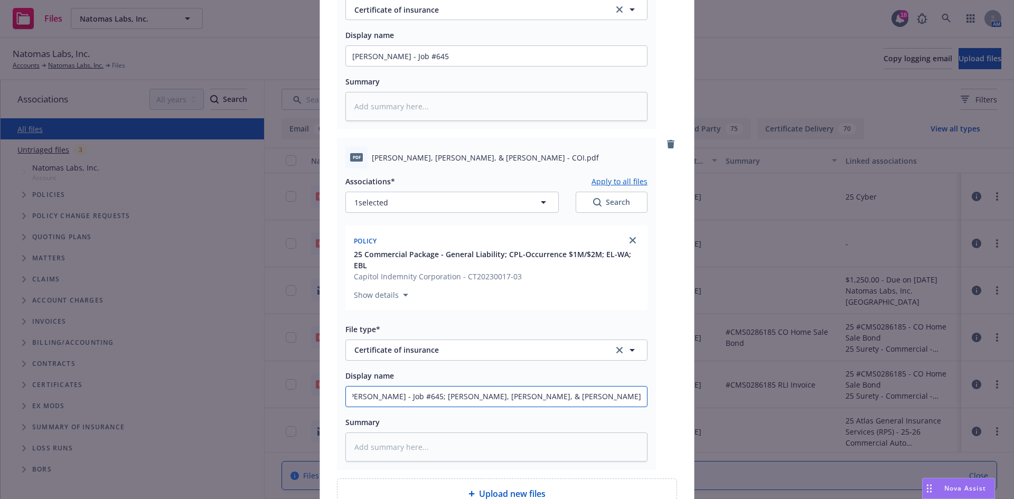
type input "[PERSON_NAME] - Job #645; [PERSON_NAME], [PERSON_NAME], & [PERSON_NAME] - Job #…"
drag, startPoint x: 439, startPoint y: 401, endPoint x: 0, endPoint y: 401, distance: 439.2
click at [0, 400] on div "Add files RE_ COI Request.msg Associations* Apply to all files 1 selected Searc…" at bounding box center [507, 249] width 1014 height 499
type textarea "x"
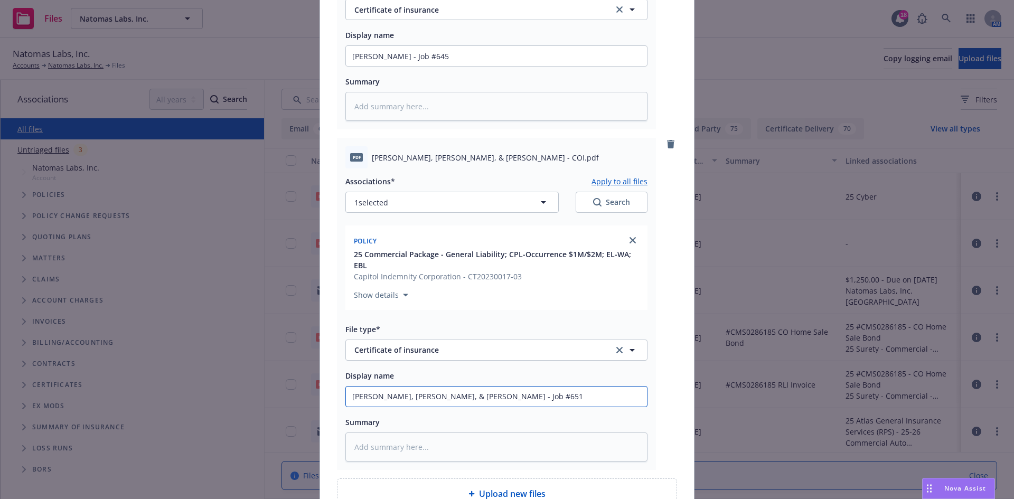
type input "[PERSON_NAME], [PERSON_NAME], & [PERSON_NAME] - Job #651"
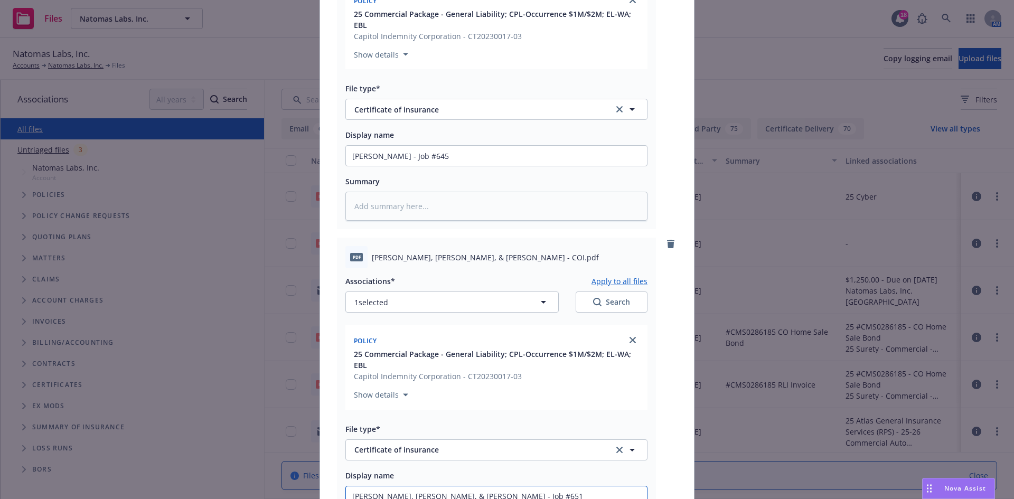
scroll to position [531, 0]
click at [617, 281] on button "Apply to all files" at bounding box center [619, 284] width 56 height 13
type textarea "x"
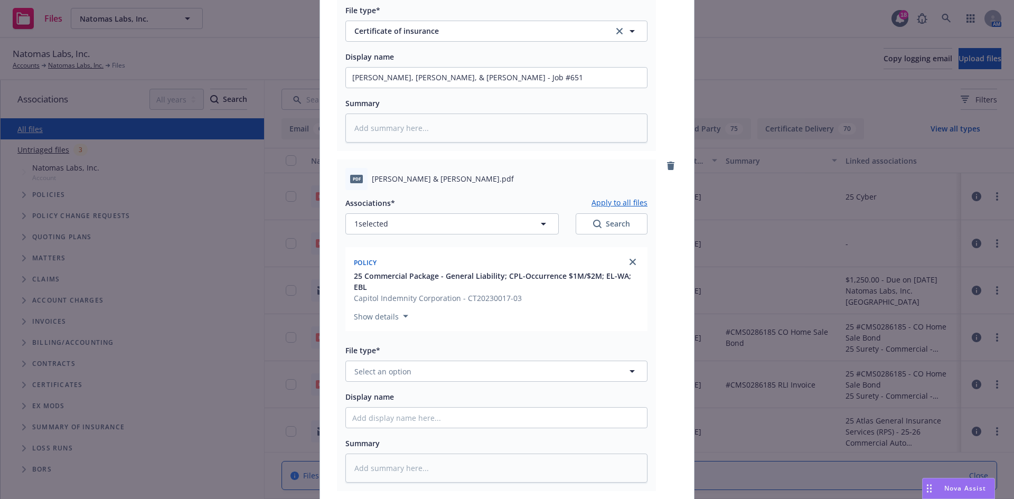
scroll to position [953, 0]
click at [506, 368] on button "Select an option" at bounding box center [496, 370] width 302 height 21
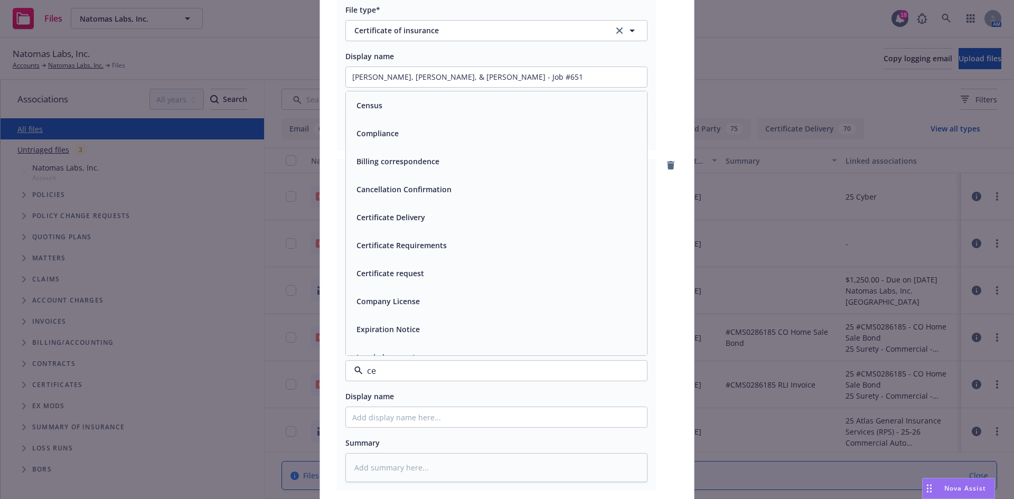
type input "cet"
type textarea "x"
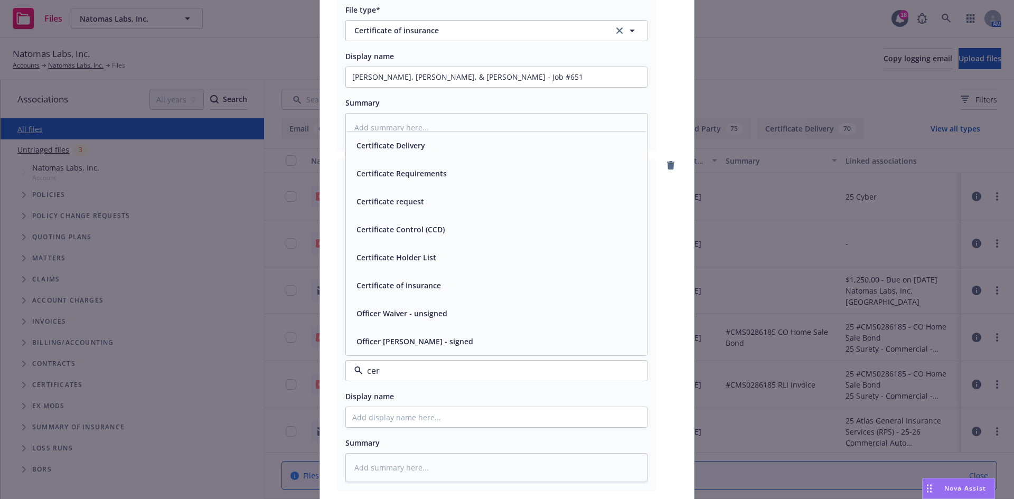
type input "cert"
click at [514, 348] on div "Certificate of insurance" at bounding box center [496, 341] width 288 height 15
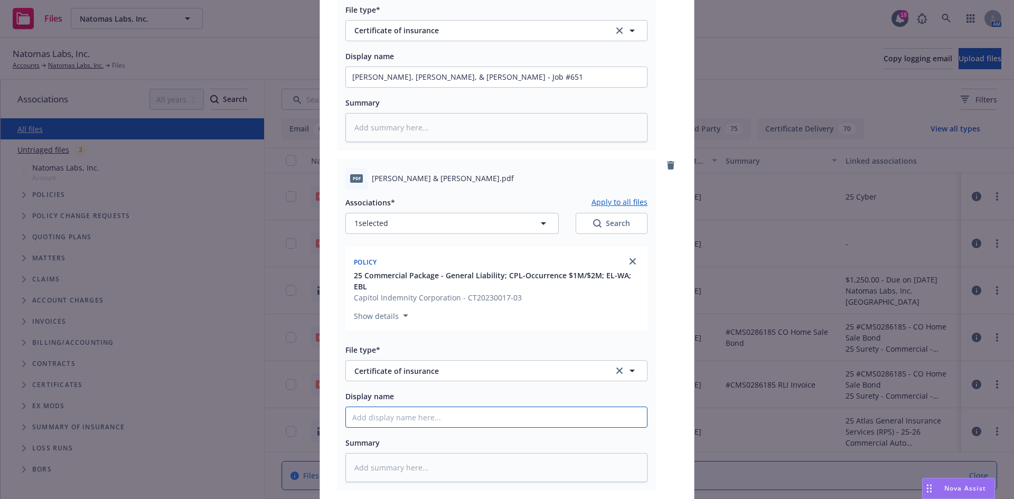
paste input "[PERSON_NAME] - Job #645; [PERSON_NAME], [PERSON_NAME], & [PERSON_NAME] - Job #…"
type textarea "x"
type input "[PERSON_NAME] - Job #645; [PERSON_NAME], [PERSON_NAME], & [PERSON_NAME] - Job #…"
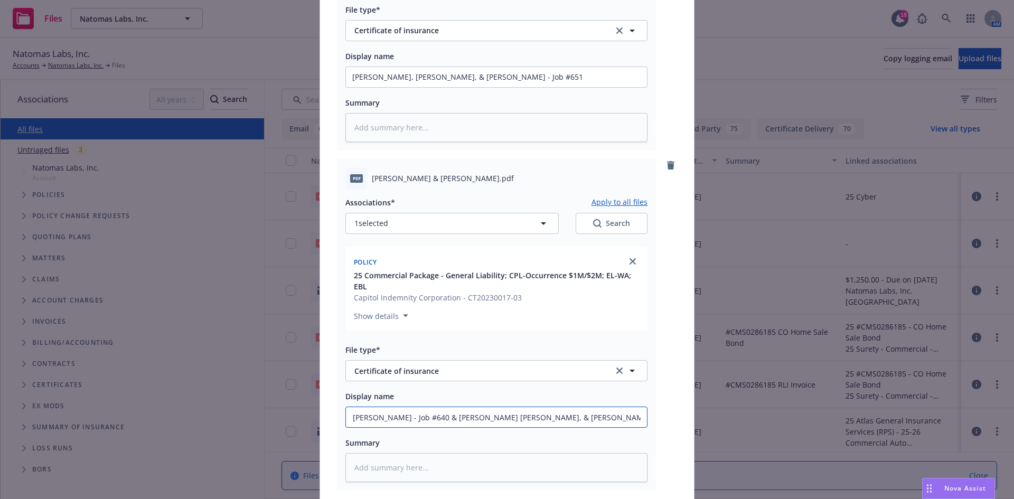
drag, startPoint x: 398, startPoint y: 417, endPoint x: 825, endPoint y: 420, distance: 427.1
click at [812, 427] on div "Add files RE_ COI Request.msg Associations* Apply to all files 1 selected Searc…" at bounding box center [507, 249] width 1014 height 499
type textarea "x"
type input "[PERSON_NAME] - Job #645; [PERSON_NAME], [PERSON_NAME], & [PERSON_NAME] - Job #…"
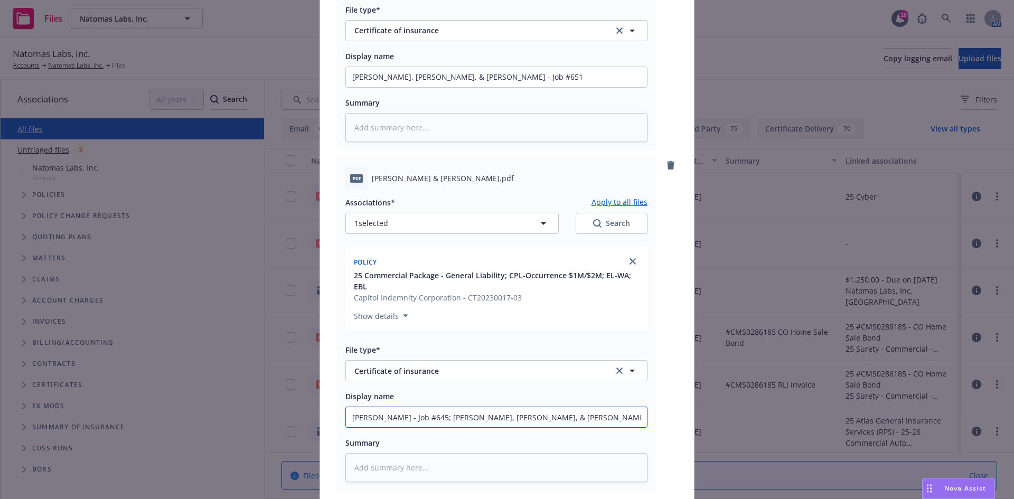
drag, startPoint x: 478, startPoint y: 415, endPoint x: 276, endPoint y: 443, distance: 203.5
click at [276, 443] on div "Add files RE_ COI Request.msg Associations* Apply to all files 1 selected Searc…" at bounding box center [507, 249] width 1014 height 499
type textarea "x"
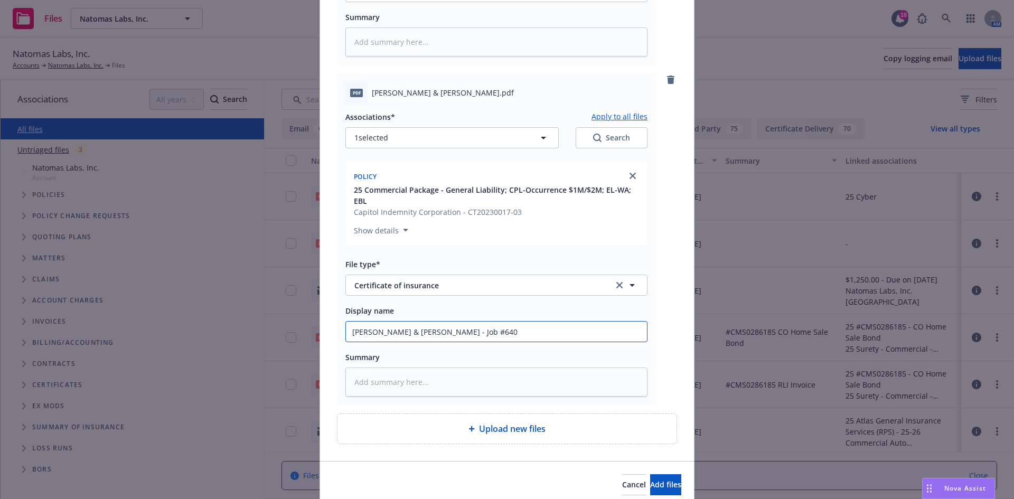
scroll to position [1058, 0]
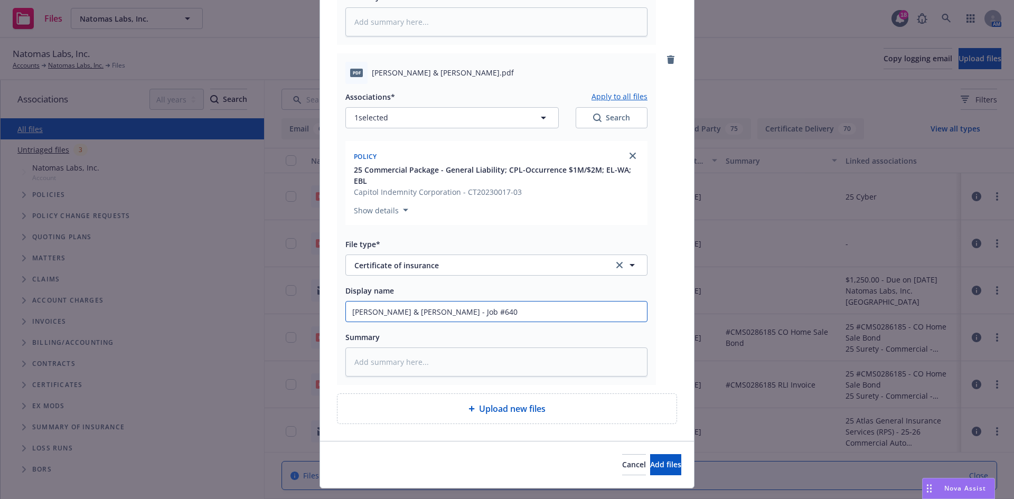
type input "[PERSON_NAME] & [PERSON_NAME] - Job #640"
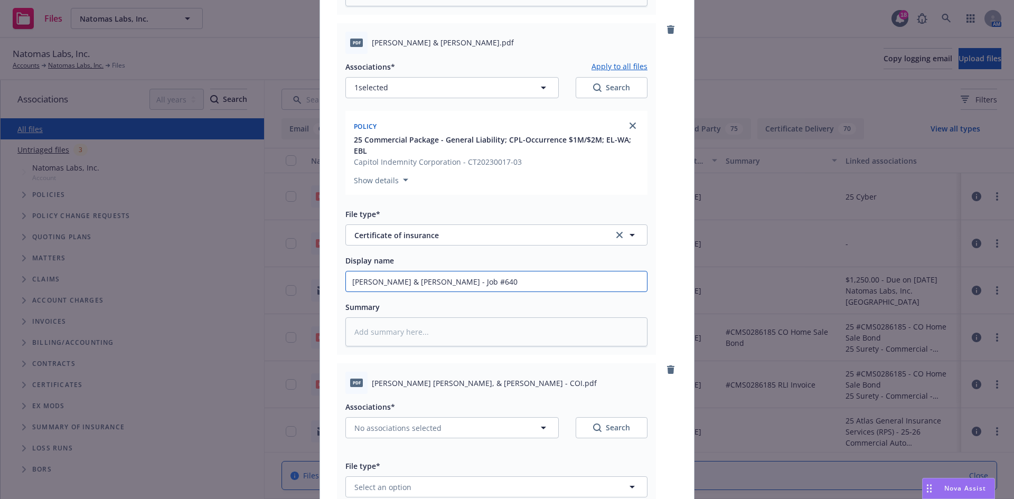
scroll to position [953, 0]
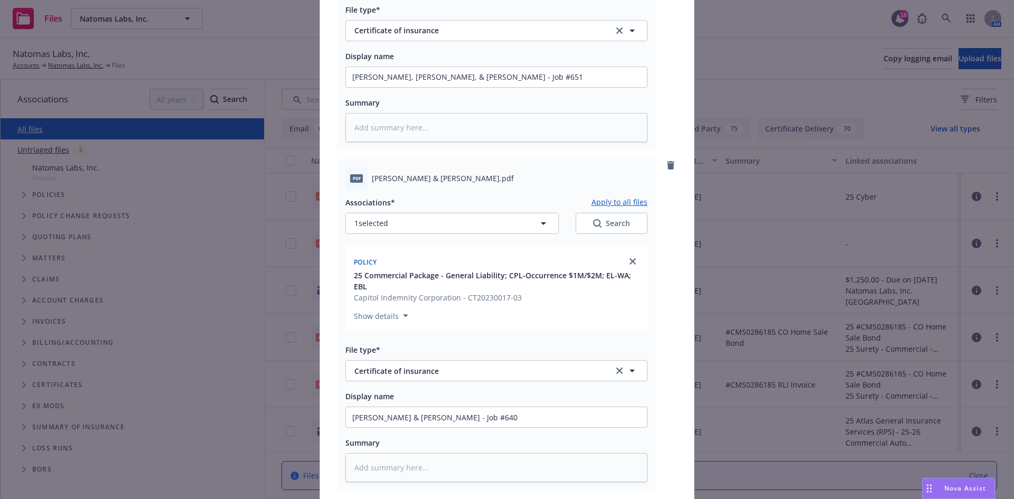
click at [615, 200] on button "Apply to all files" at bounding box center [619, 202] width 56 height 13
type textarea "x"
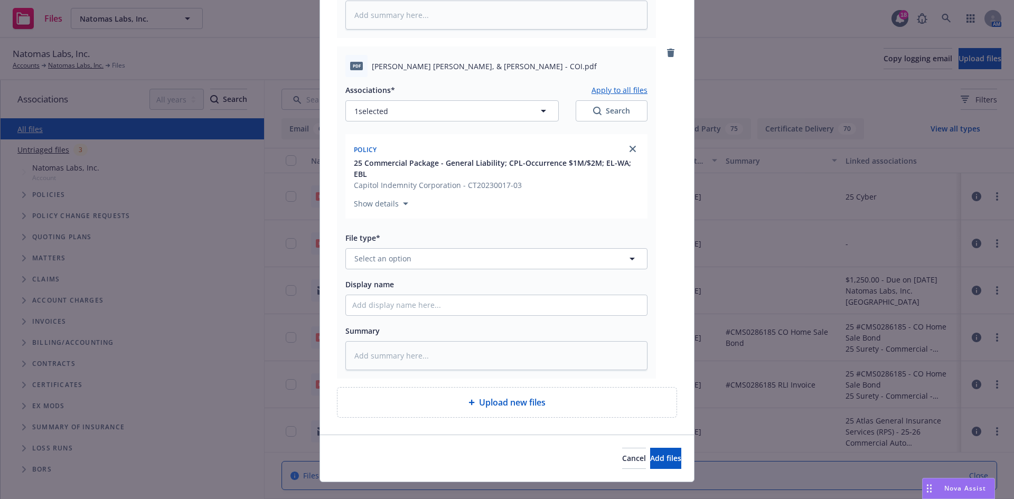
scroll to position [1422, 0]
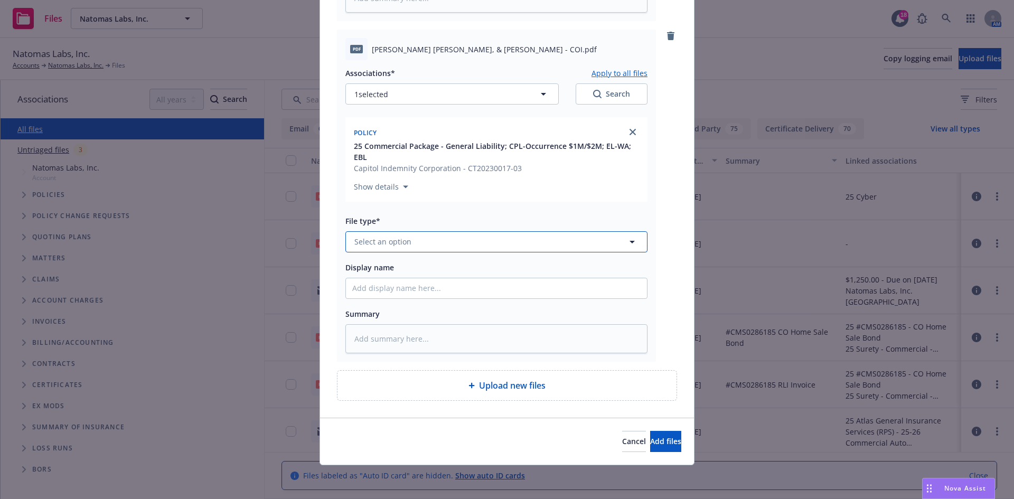
click at [467, 241] on button "Select an option" at bounding box center [496, 241] width 302 height 21
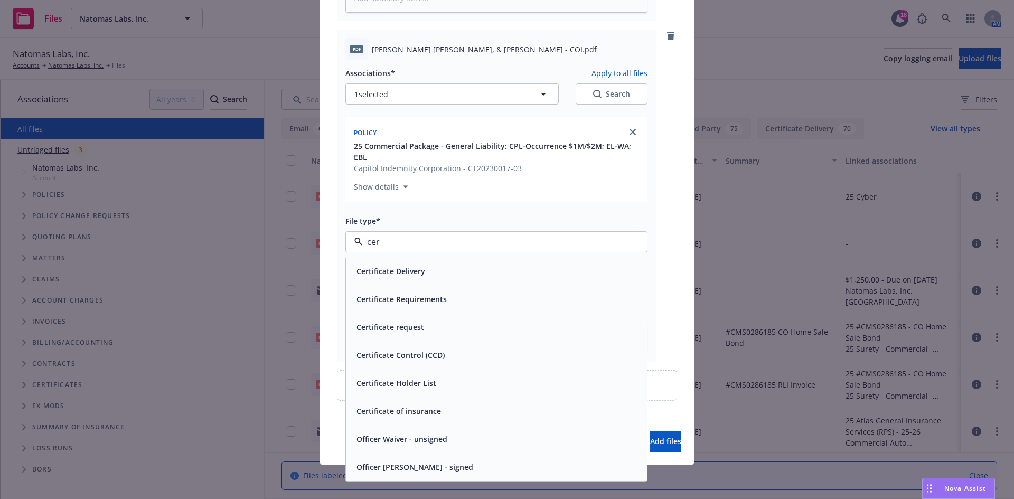
type input "cert"
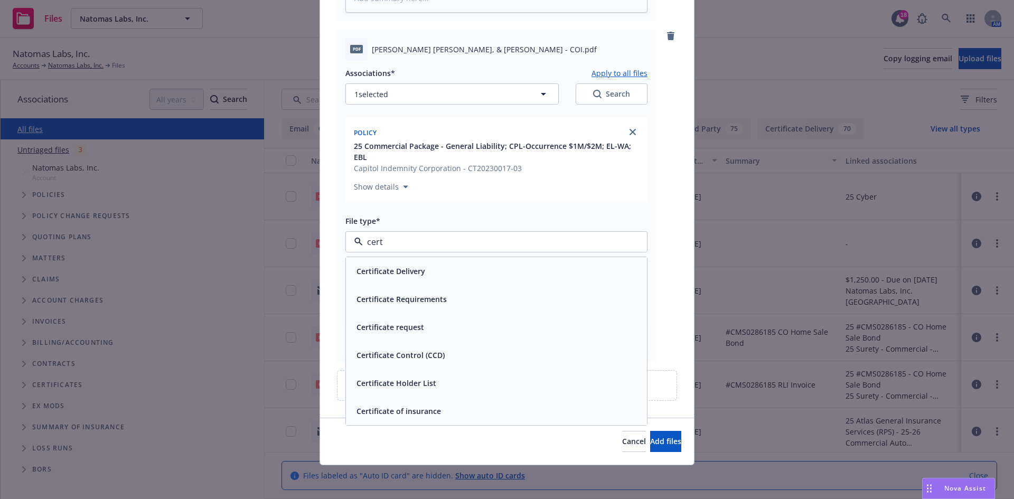
click at [434, 407] on span "Certificate of insurance" at bounding box center [398, 410] width 84 height 11
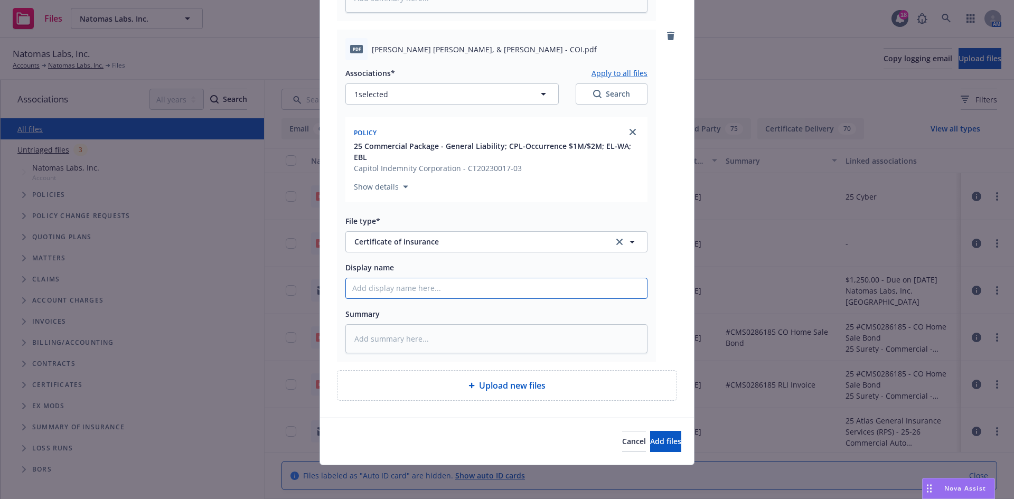
paste input "[PERSON_NAME] - Job #645; [PERSON_NAME], [PERSON_NAME], & [PERSON_NAME] - Job #…"
type textarea "x"
type input "[PERSON_NAME] - Job #645; [PERSON_NAME], [PERSON_NAME], & [PERSON_NAME] - Job #…"
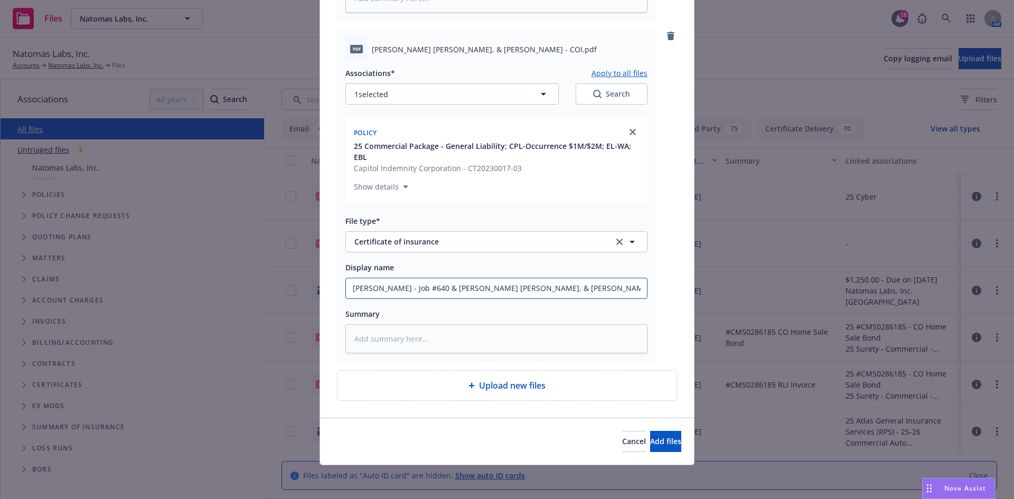
drag, startPoint x: 407, startPoint y: 288, endPoint x: 145, endPoint y: 299, distance: 262.1
click at [145, 299] on div "Add files RE_ COI Request.msg Associations* Apply to all files 1 selected Searc…" at bounding box center [507, 249] width 1014 height 499
type textarea "x"
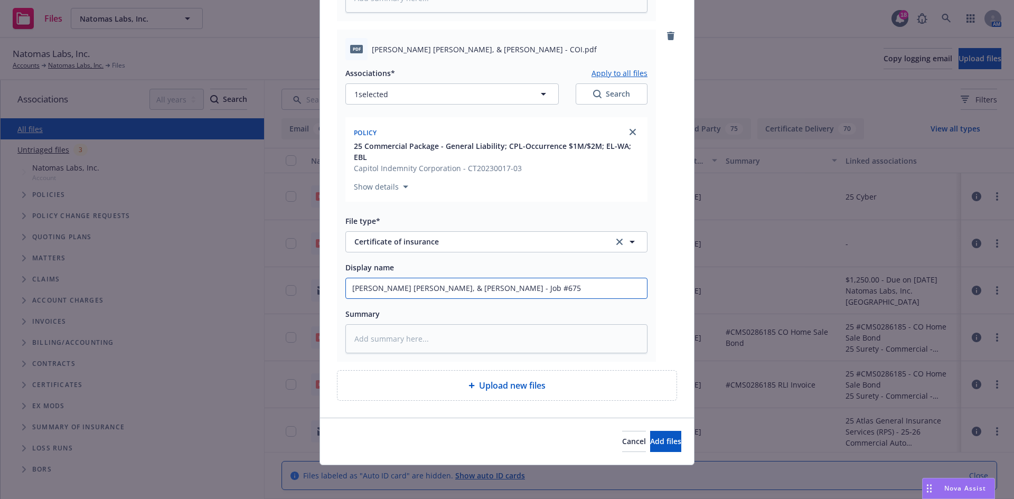
type input "[PERSON_NAME] [PERSON_NAME], & [PERSON_NAME] - Job #675"
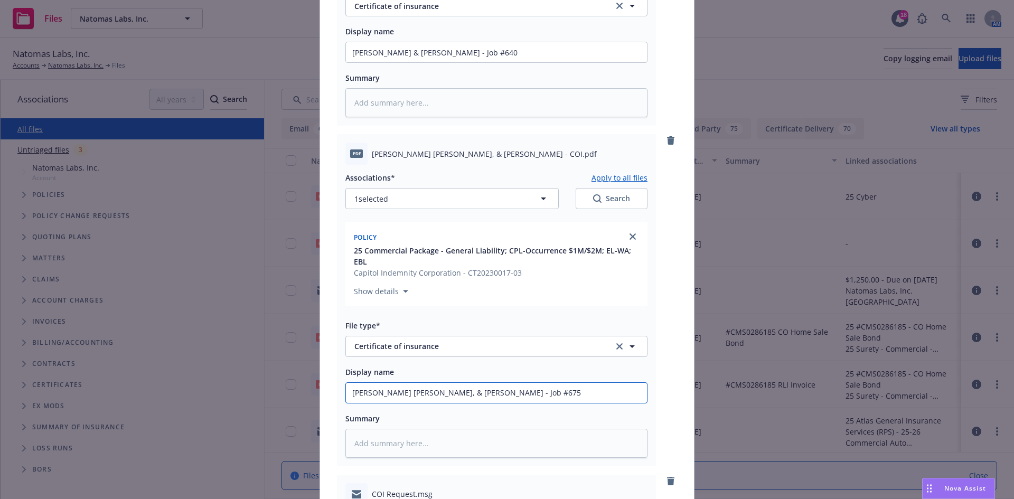
scroll to position [1317, 0]
click at [608, 178] on button "Apply to all files" at bounding box center [619, 178] width 56 height 13
type textarea "x"
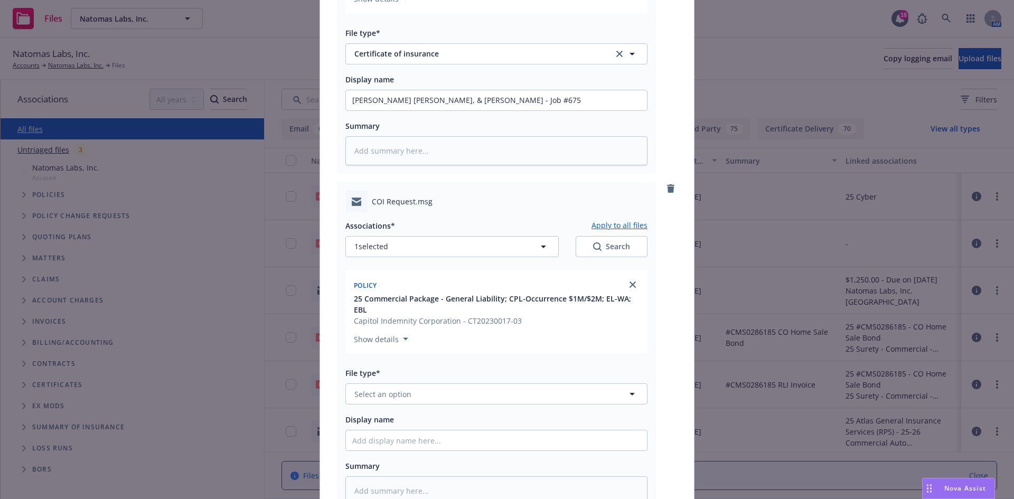
scroll to position [1686, 0]
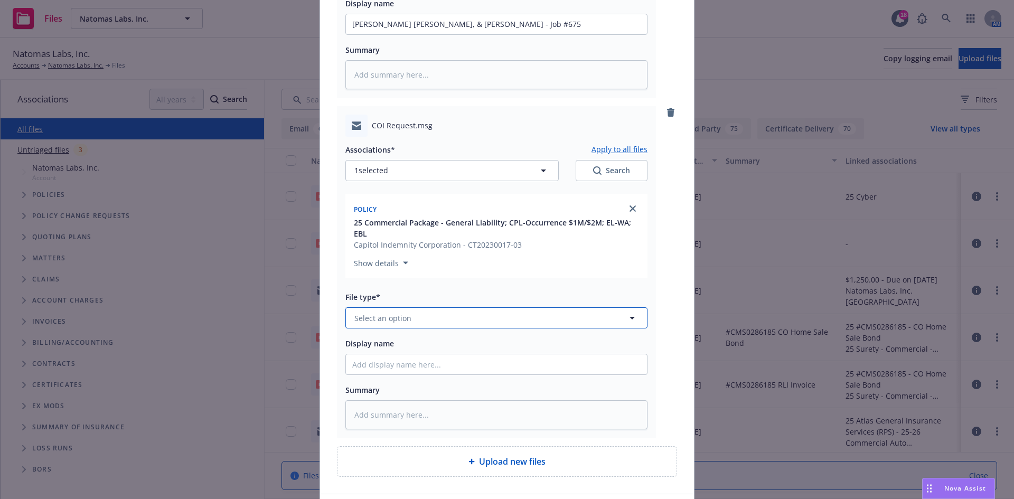
click at [461, 316] on button "Select an option" at bounding box center [496, 317] width 302 height 21
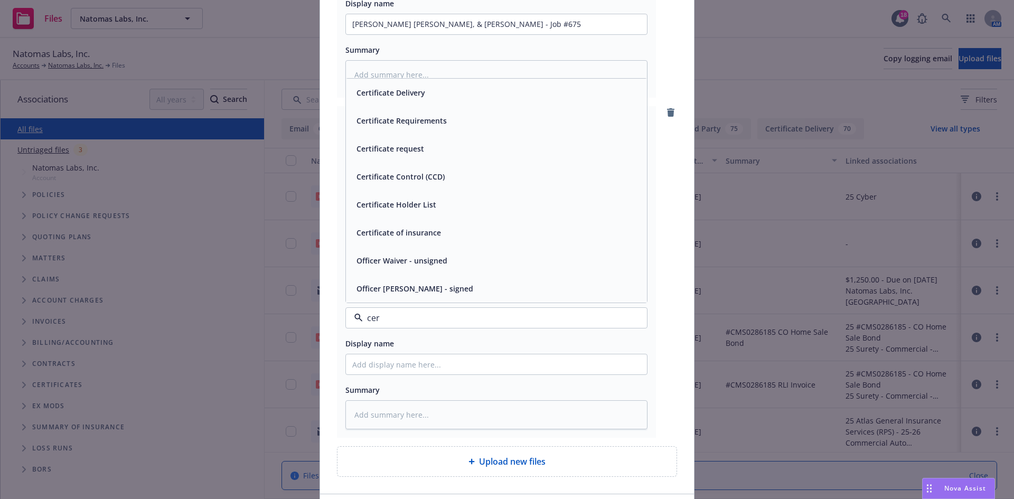
type input "cert"
drag, startPoint x: 442, startPoint y: 213, endPoint x: 438, endPoint y: 233, distance: 20.4
click at [442, 214] on div "Certificate request" at bounding box center [496, 205] width 301 height 28
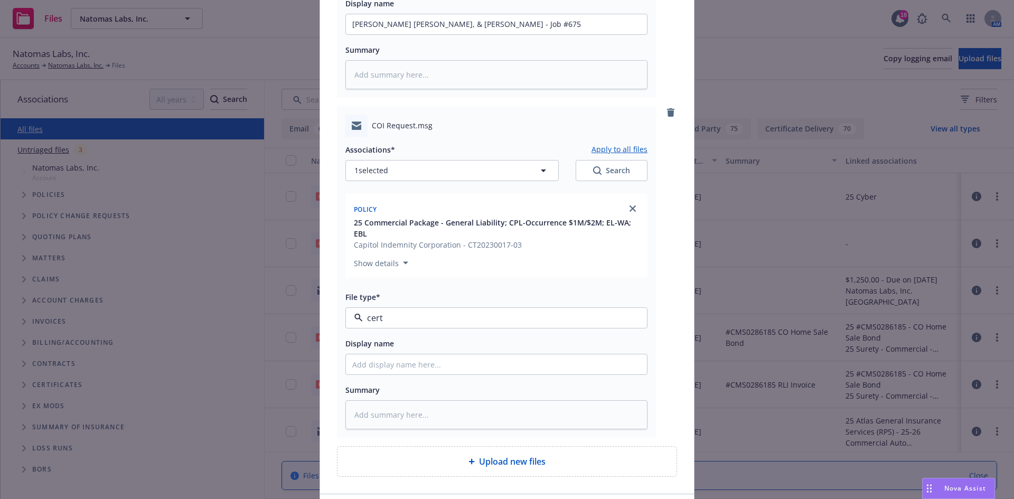
type textarea "x"
paste input "[PERSON_NAME] - Job #645; [PERSON_NAME], [PERSON_NAME], & [PERSON_NAME] - Job #…"
type input "[PERSON_NAME] - Job #645; [PERSON_NAME], [PERSON_NAME], & [PERSON_NAME] - Job #…"
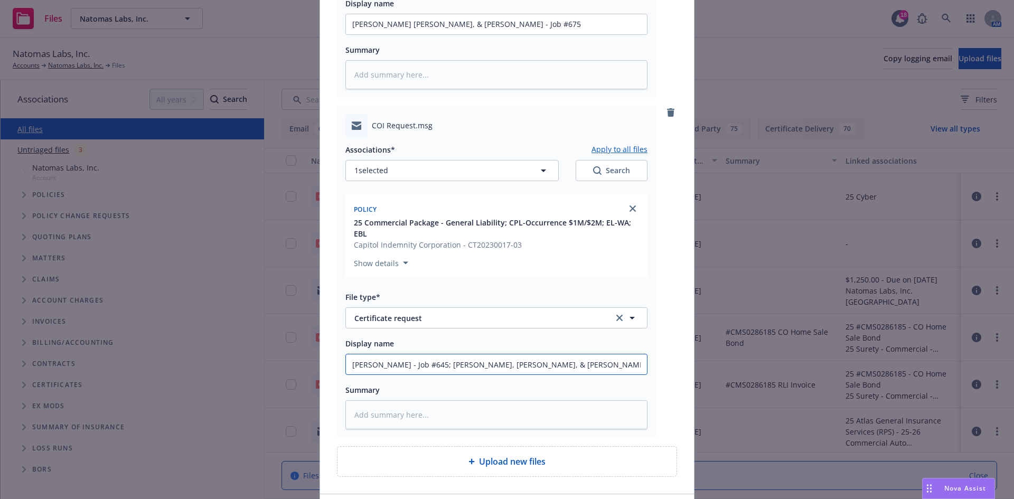
type textarea "x"
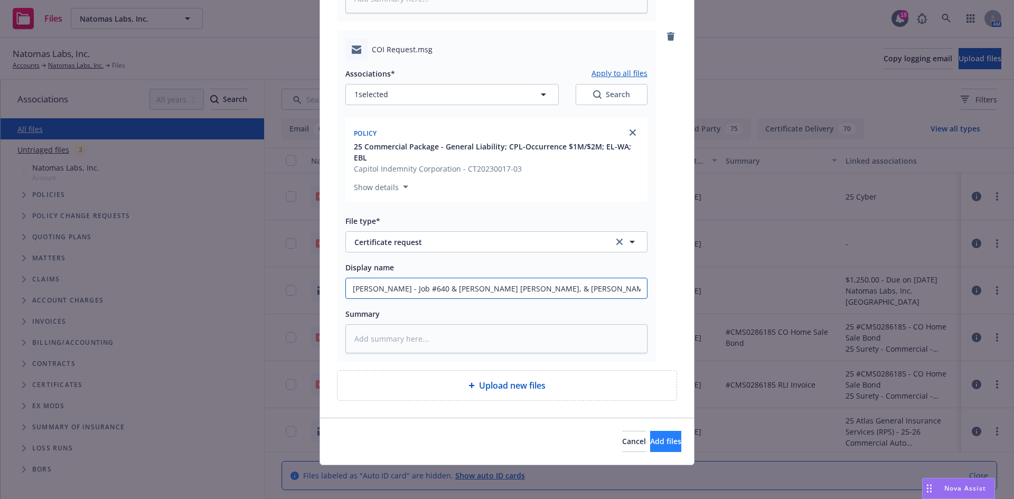
type input "[PERSON_NAME] - Job #645; [PERSON_NAME], [PERSON_NAME], & [PERSON_NAME] - Job #…"
click at [650, 443] on span "Add files" at bounding box center [665, 441] width 31 height 10
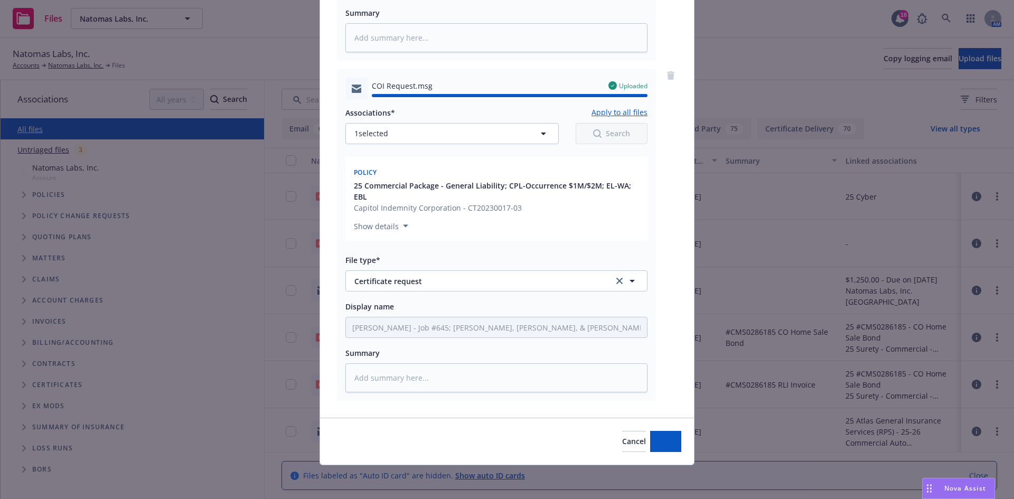
type textarea "x"
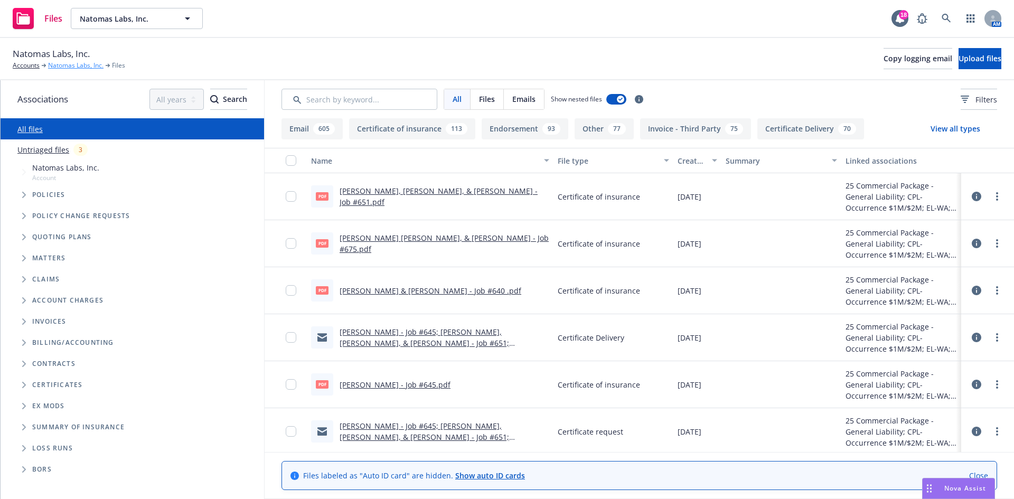
click at [65, 68] on link "Natomas Labs, Inc." at bounding box center [75, 66] width 55 height 10
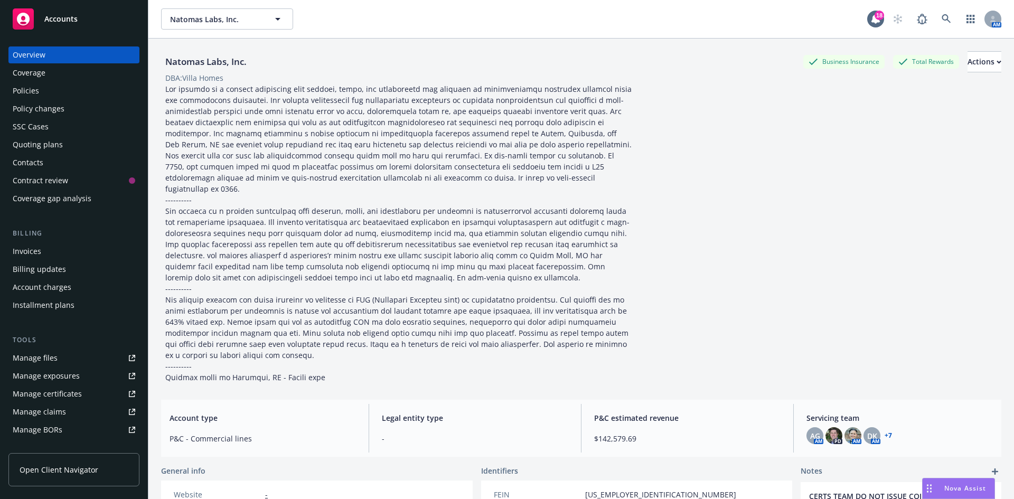
click at [74, 139] on div "Quoting plans" at bounding box center [74, 144] width 122 height 17
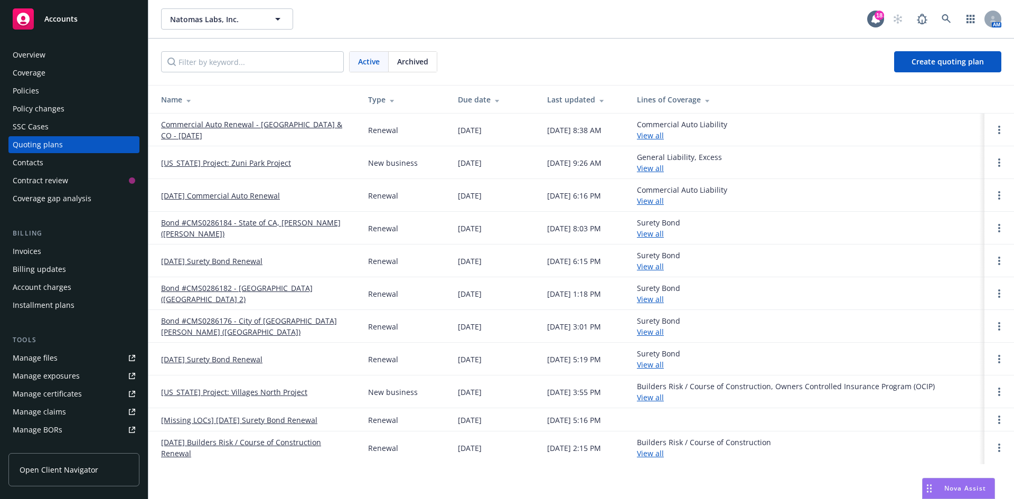
click at [244, 126] on link "Commercial Auto Renewal - CA & CO - October 2025" at bounding box center [256, 130] width 190 height 22
